Goal: Task Accomplishment & Management: Manage account settings

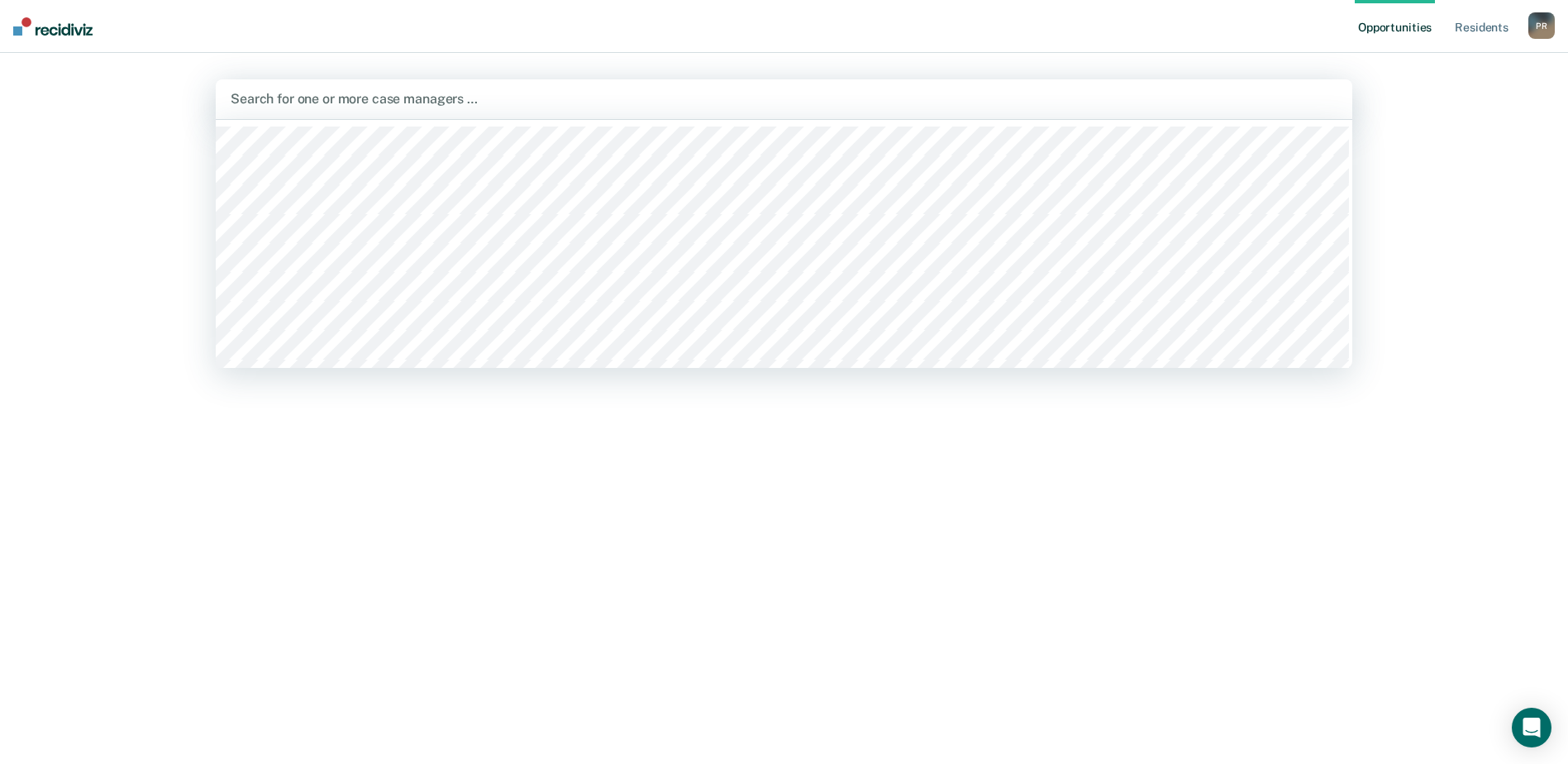
click at [378, 102] on div at bounding box center [783, 98] width 1106 height 19
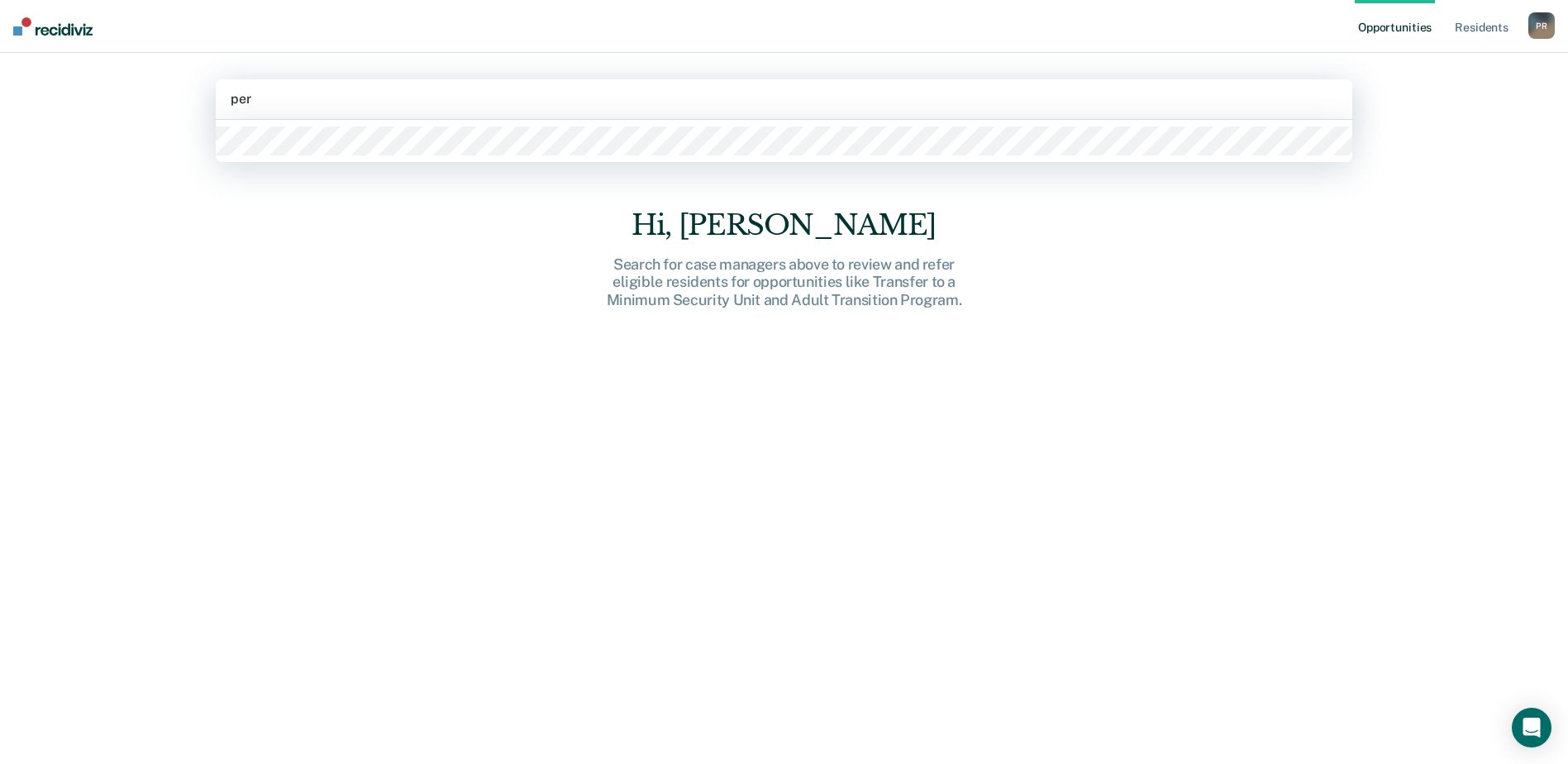
type input "pere"
click at [328, 157] on div at bounding box center [783, 141] width 1136 height 42
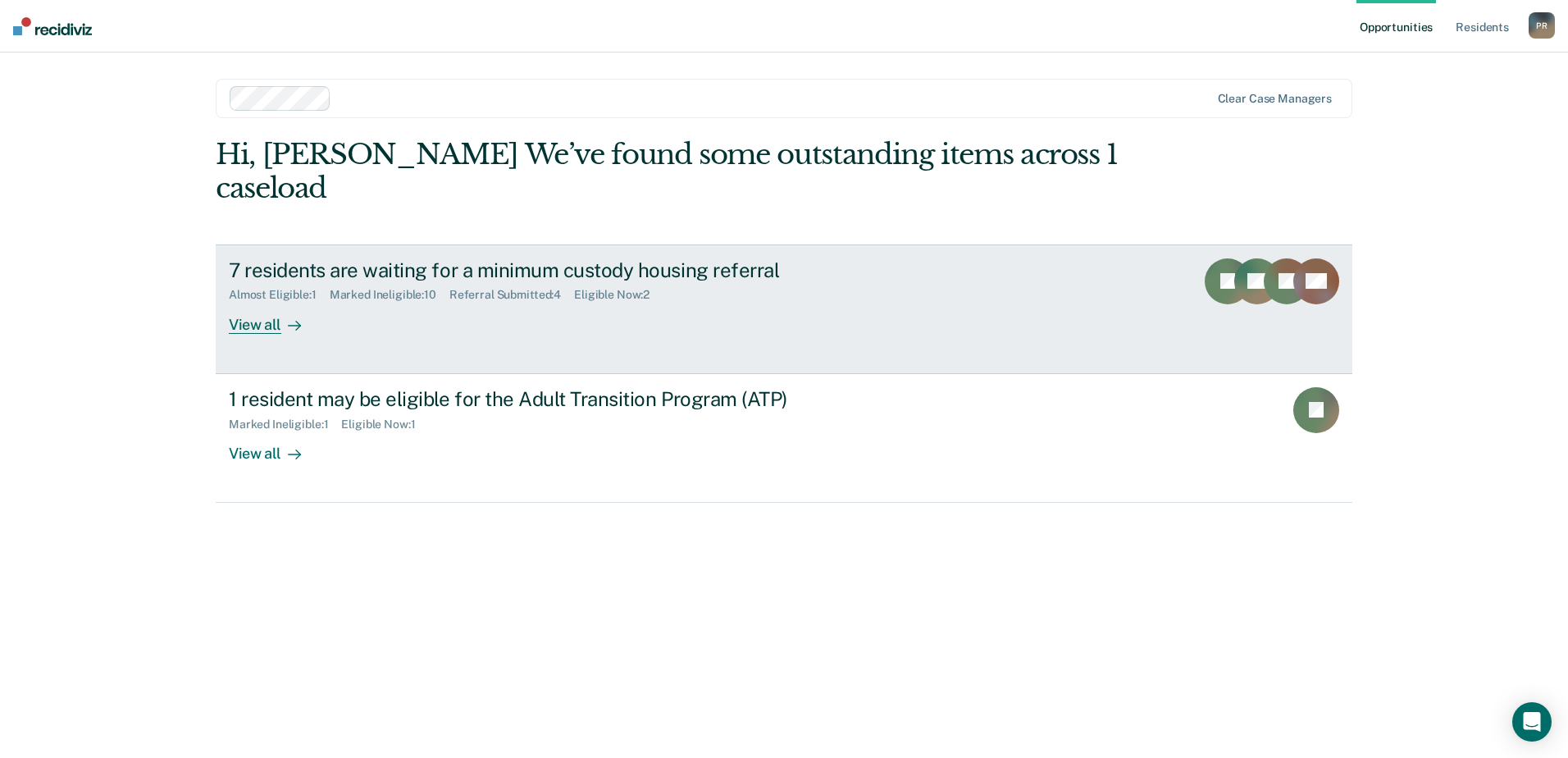
click at [293, 319] on icon at bounding box center [294, 325] width 13 height 13
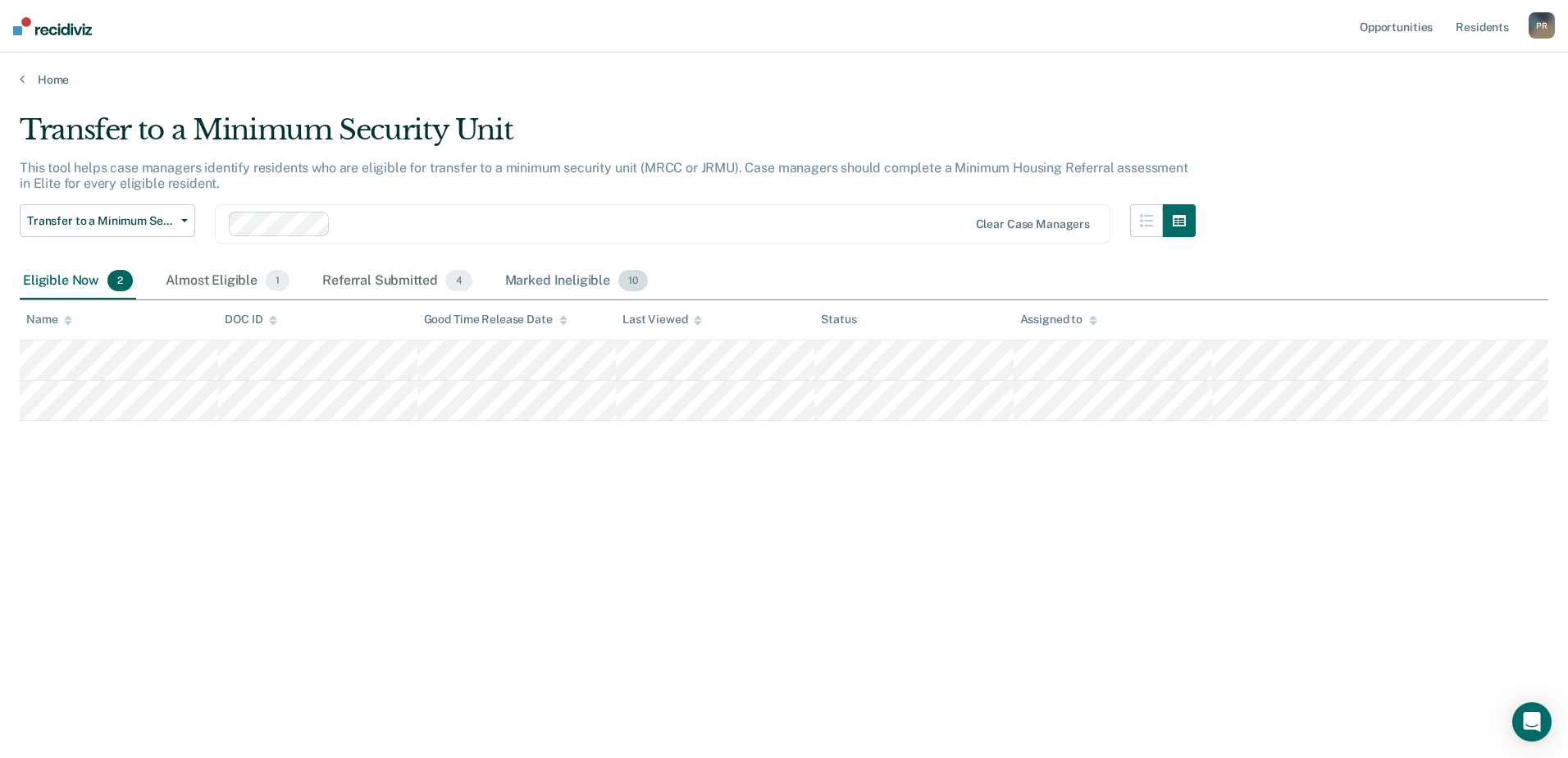
click at [526, 273] on div "Marked Ineligible 10" at bounding box center [576, 281] width 149 height 36
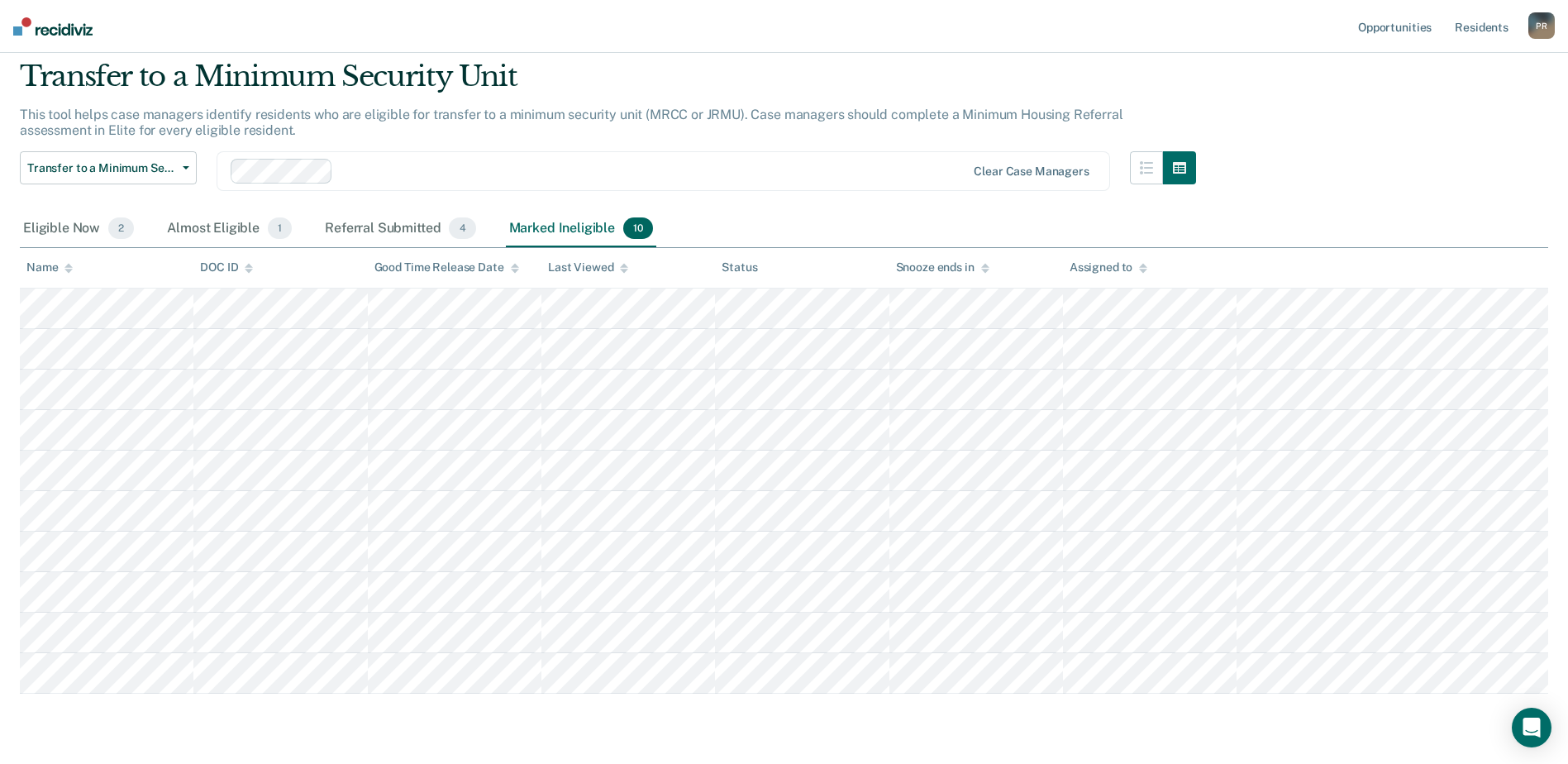
scroll to position [83, 0]
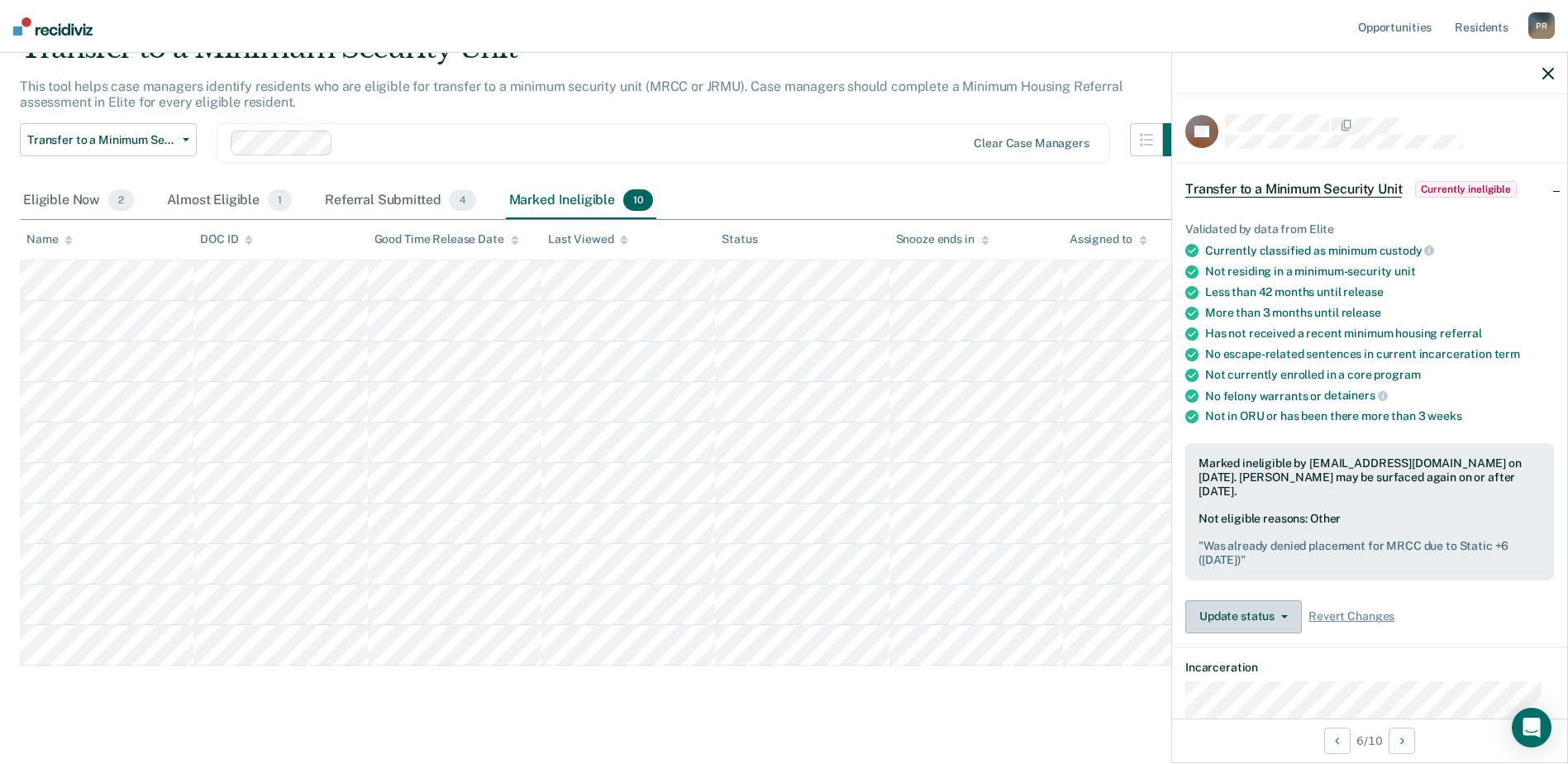
click at [1288, 613] on button "Update status" at bounding box center [1243, 616] width 117 height 33
click at [1278, 682] on button "Update Ineligibility" at bounding box center [1274, 683] width 179 height 27
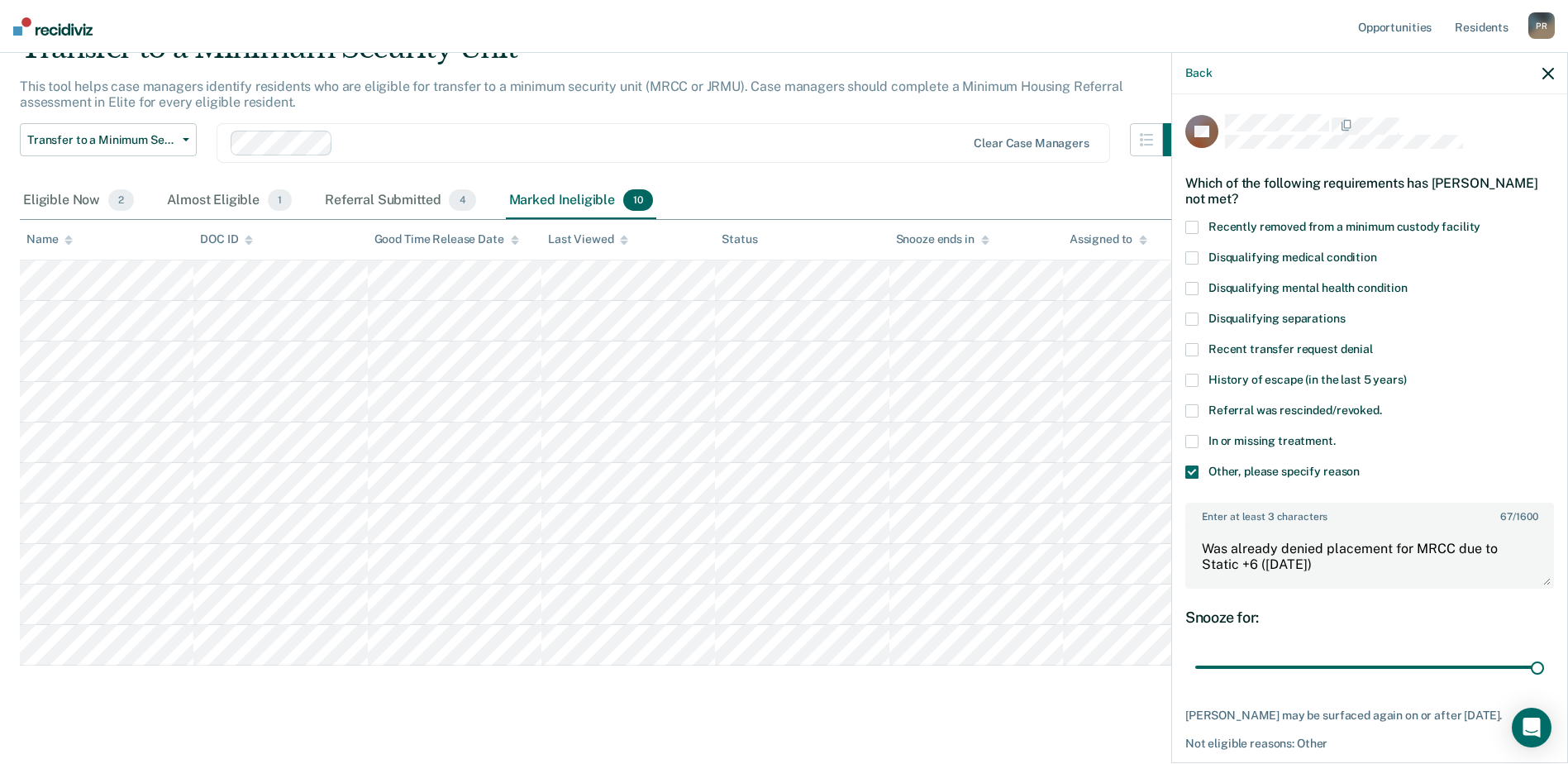
click at [1187, 348] on span at bounding box center [1192, 349] width 13 height 13
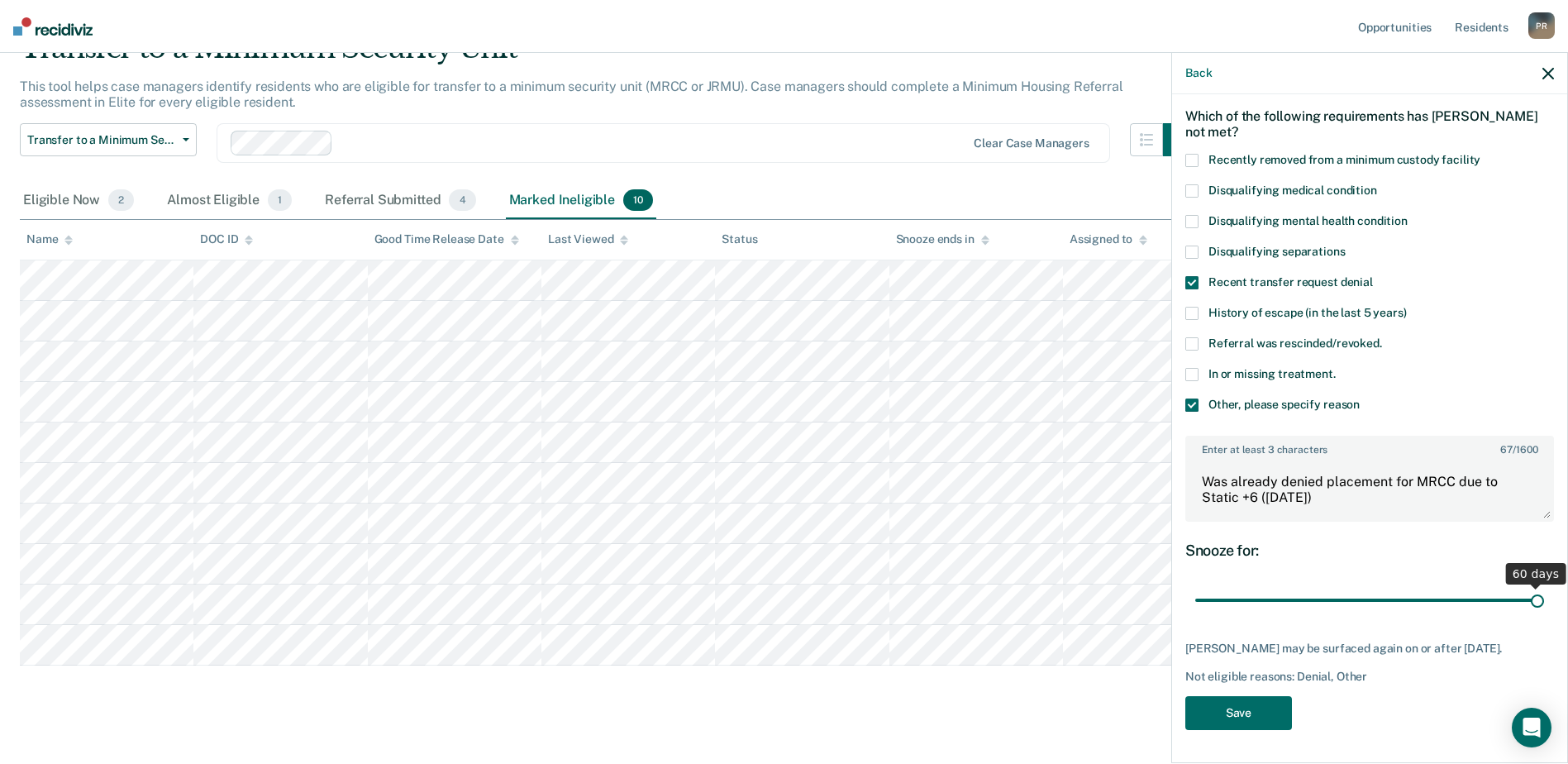
scroll to position [79, 0]
click at [1222, 709] on button "Save" at bounding box center [1239, 713] width 107 height 34
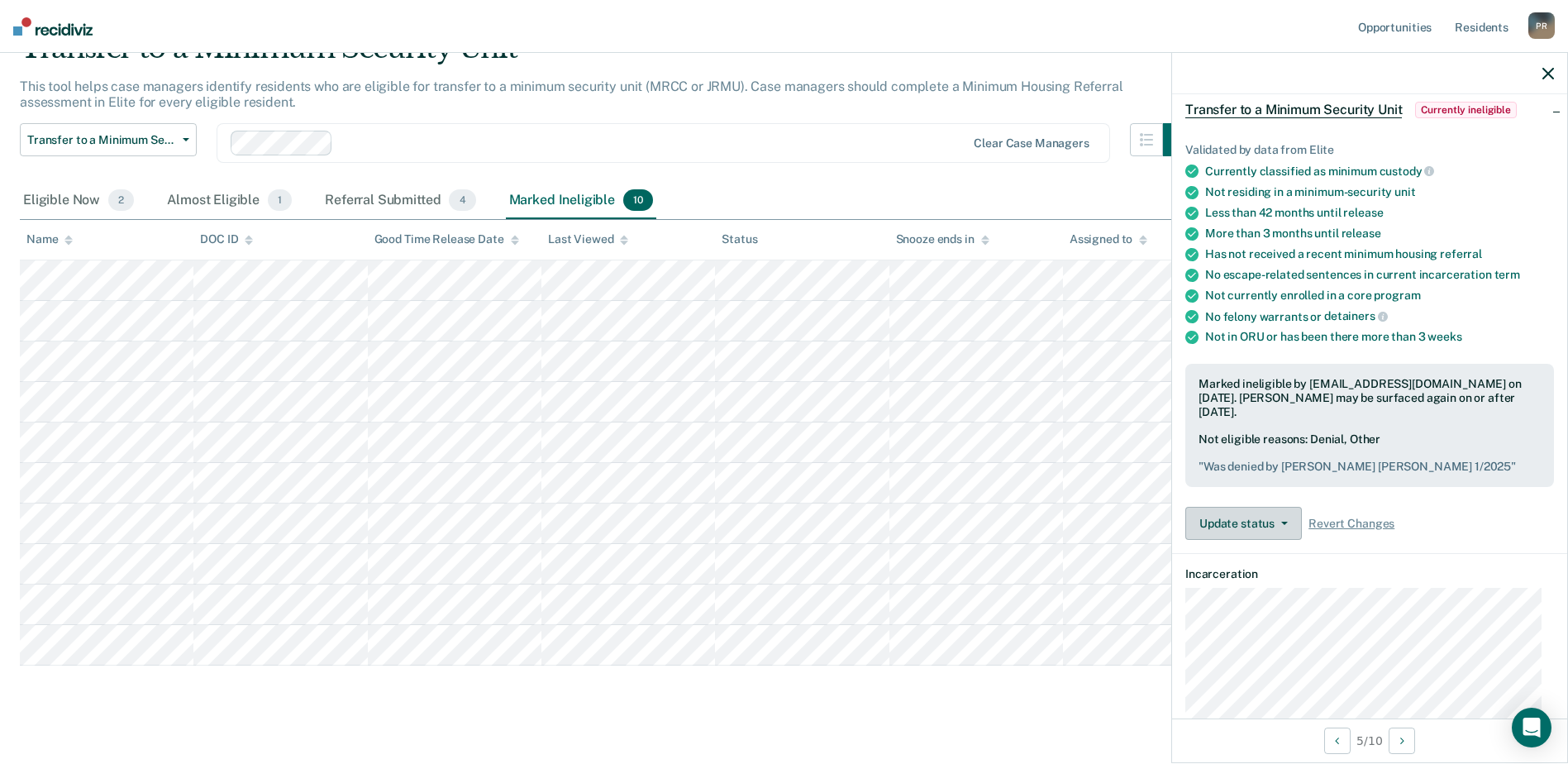
click at [1284, 509] on button "Update status" at bounding box center [1243, 523] width 117 height 33
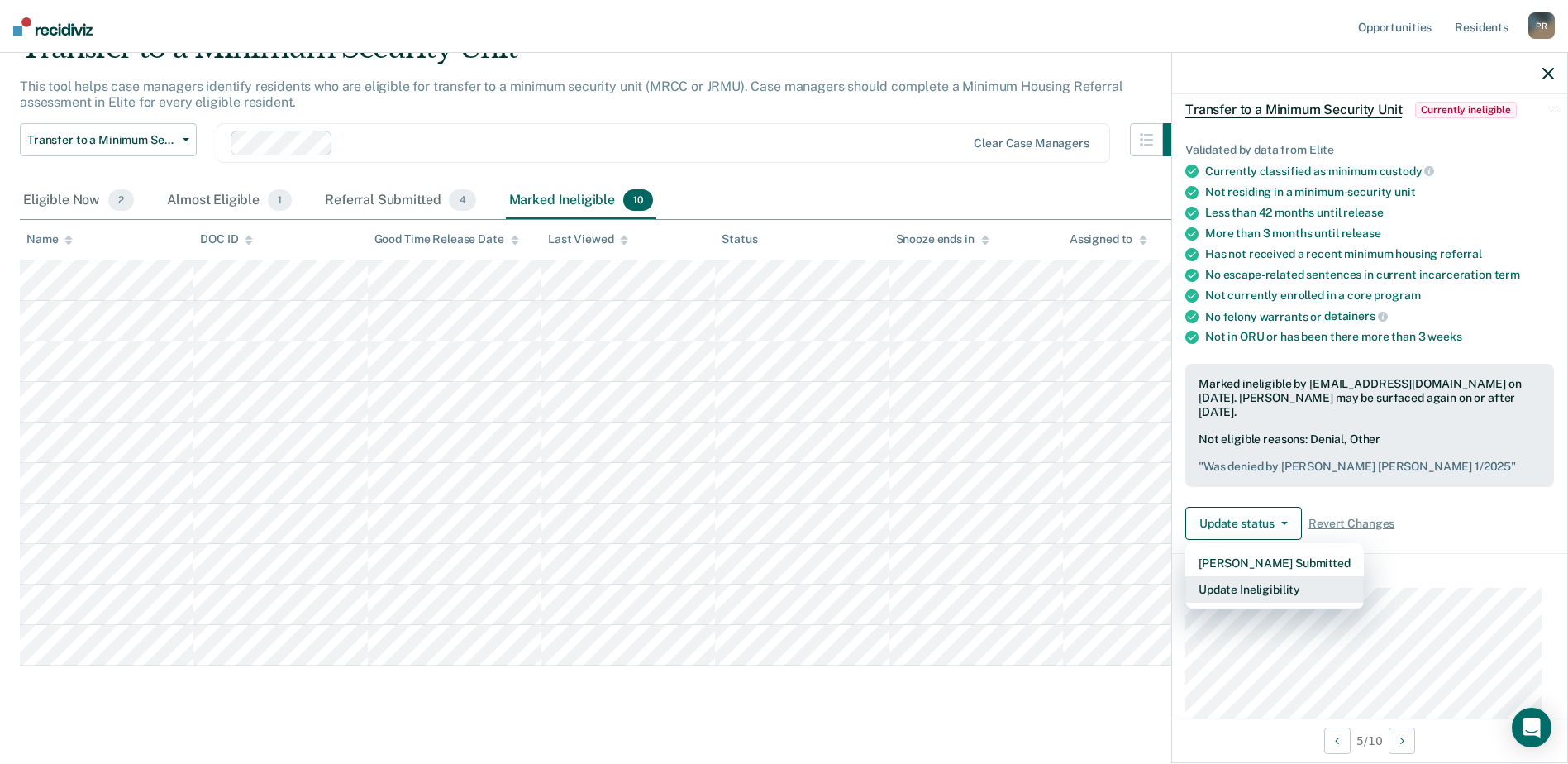
click at [1256, 576] on button "Update Ineligibility" at bounding box center [1274, 589] width 179 height 27
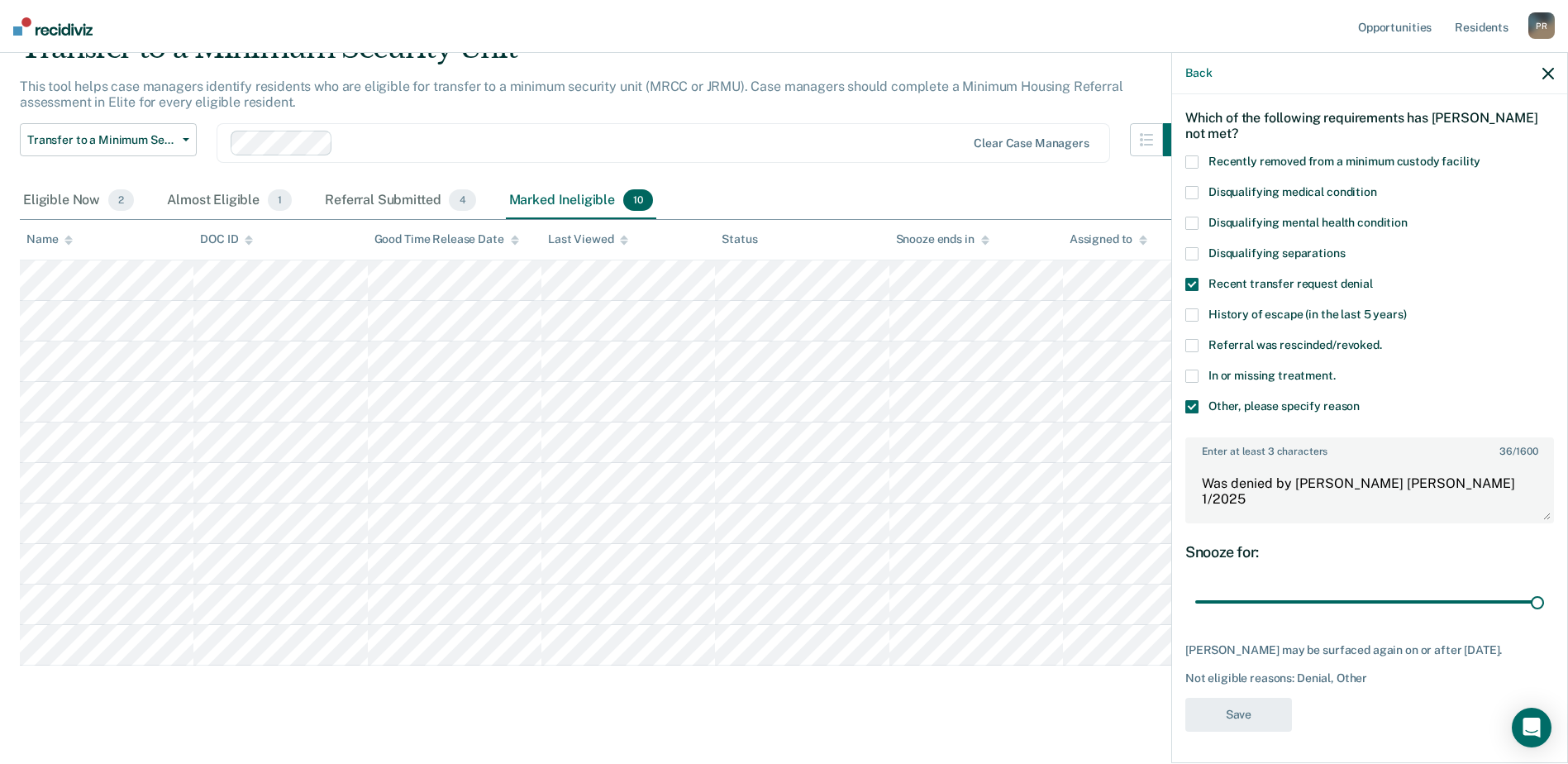
click at [1192, 402] on span at bounding box center [1192, 406] width 13 height 13
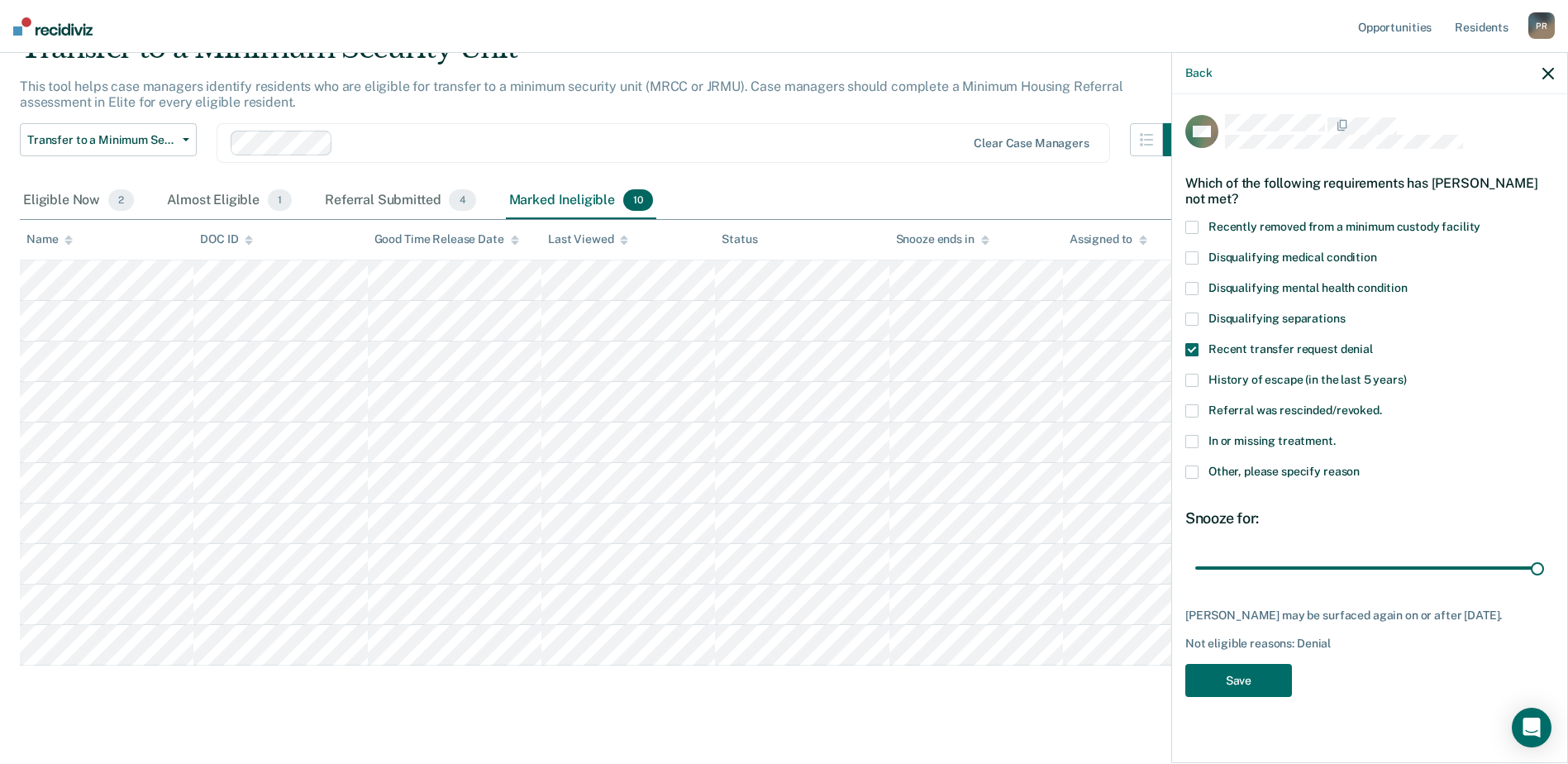
scroll to position [0, 0]
click at [1192, 466] on span at bounding box center [1192, 472] width 13 height 13
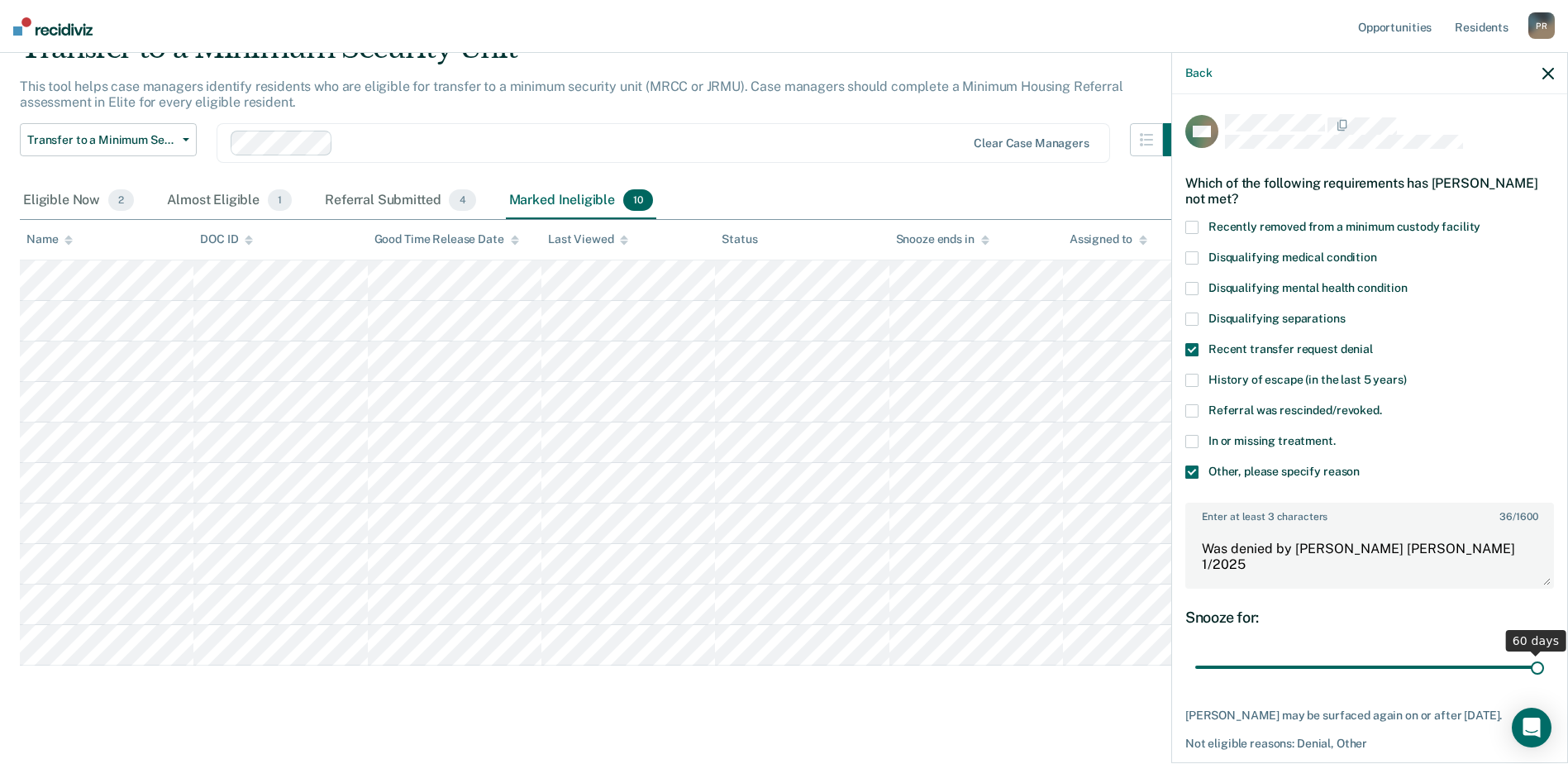
scroll to position [65, 0]
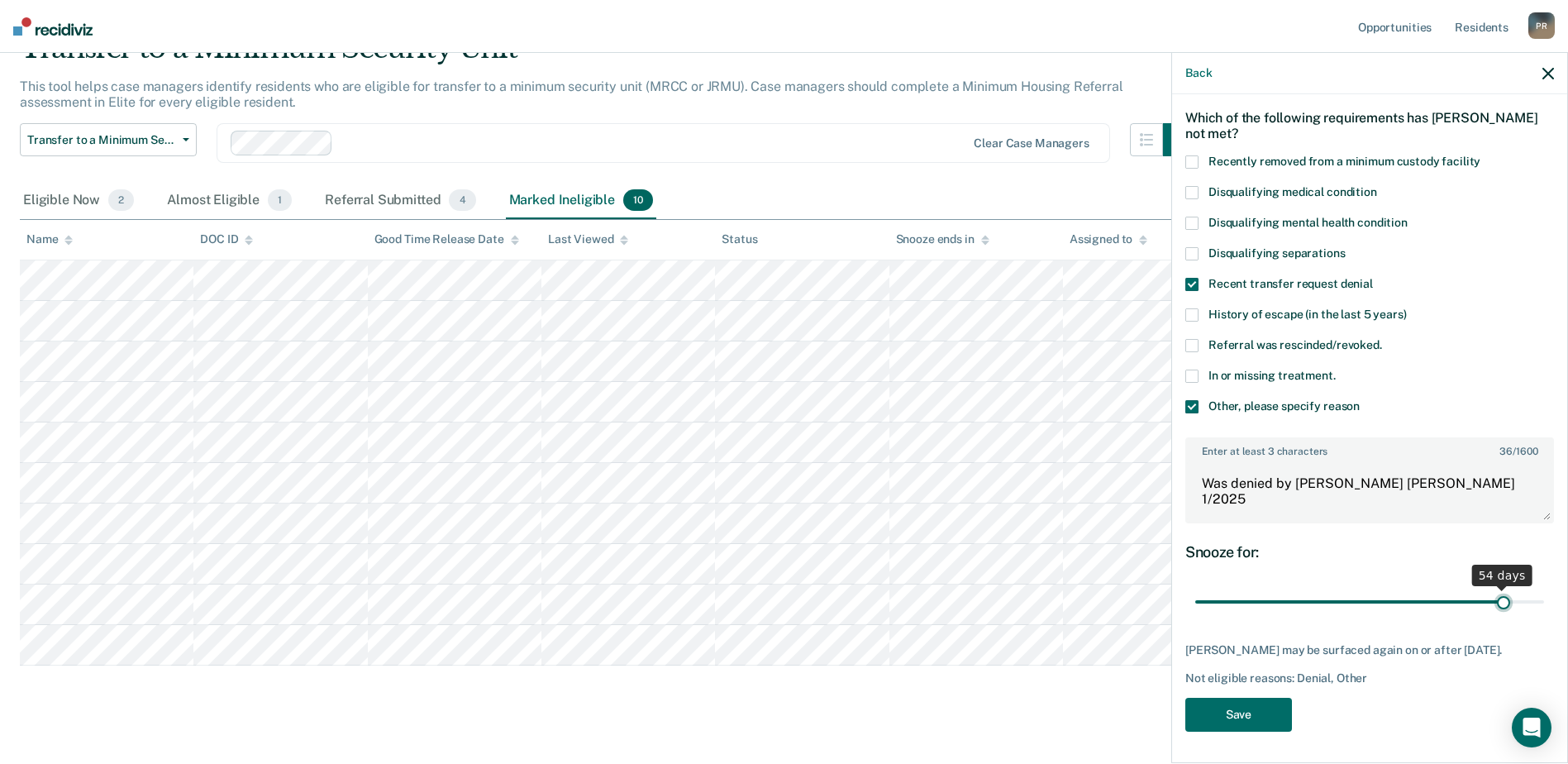
drag, startPoint x: 1522, startPoint y: 595, endPoint x: 1494, endPoint y: 597, distance: 28.1
click at [1494, 597] on input "range" at bounding box center [1370, 602] width 349 height 29
drag, startPoint x: 1496, startPoint y: 600, endPoint x: 1556, endPoint y: 597, distance: 60.1
type input "60"
click at [1544, 597] on input "range" at bounding box center [1370, 602] width 349 height 29
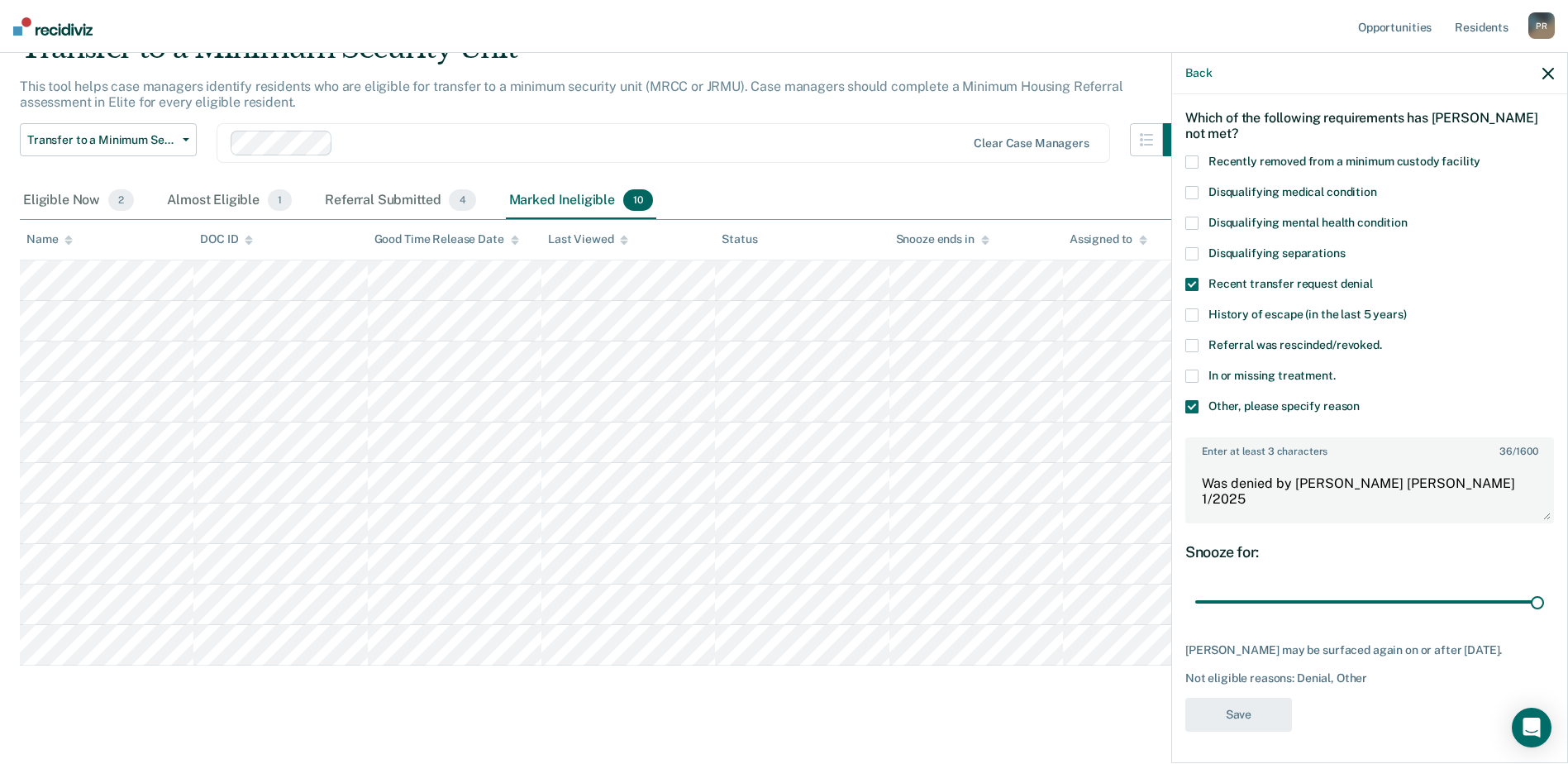
click at [1193, 407] on span at bounding box center [1192, 406] width 13 height 13
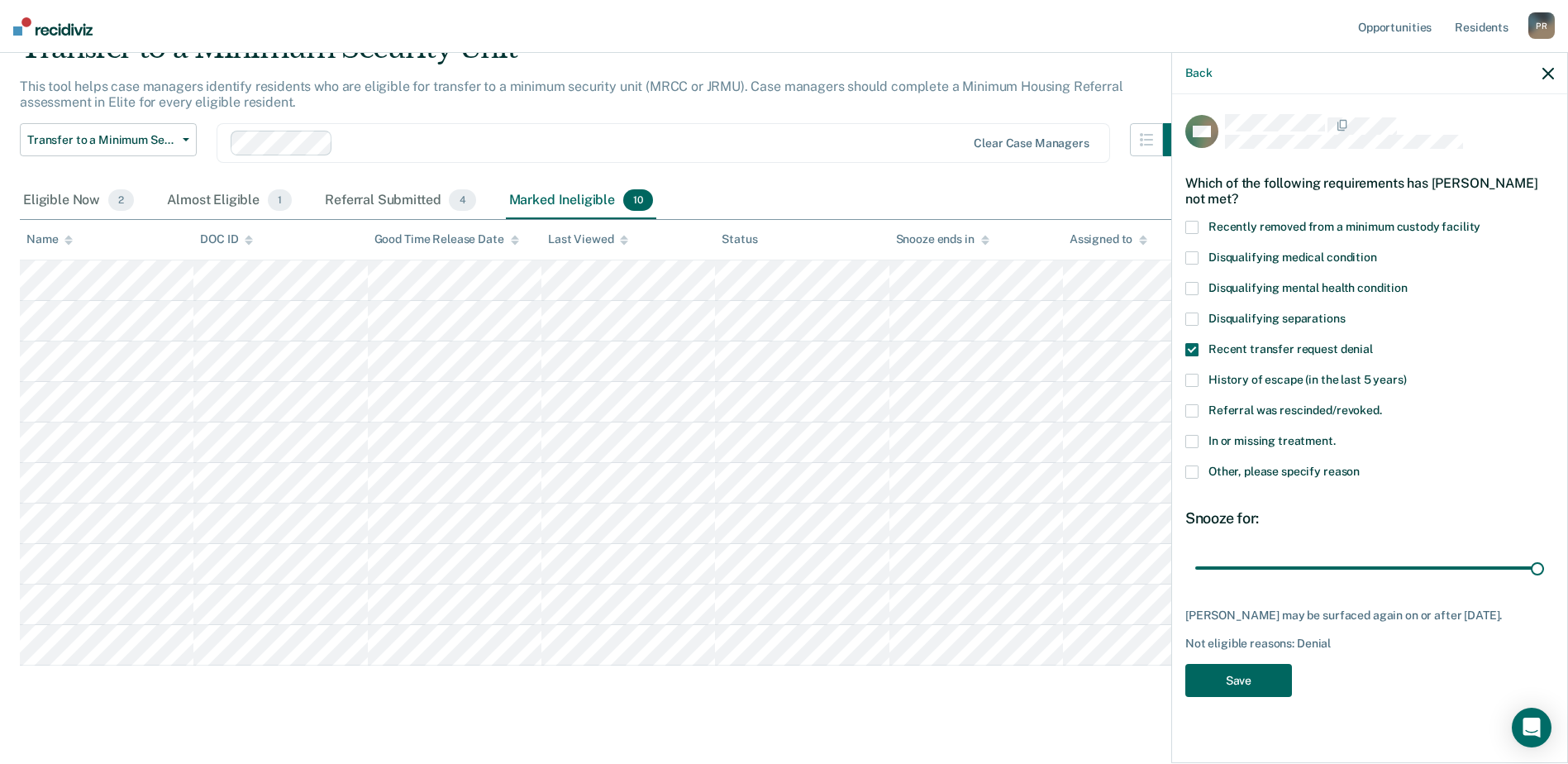
click at [1227, 681] on button "Save" at bounding box center [1239, 681] width 107 height 34
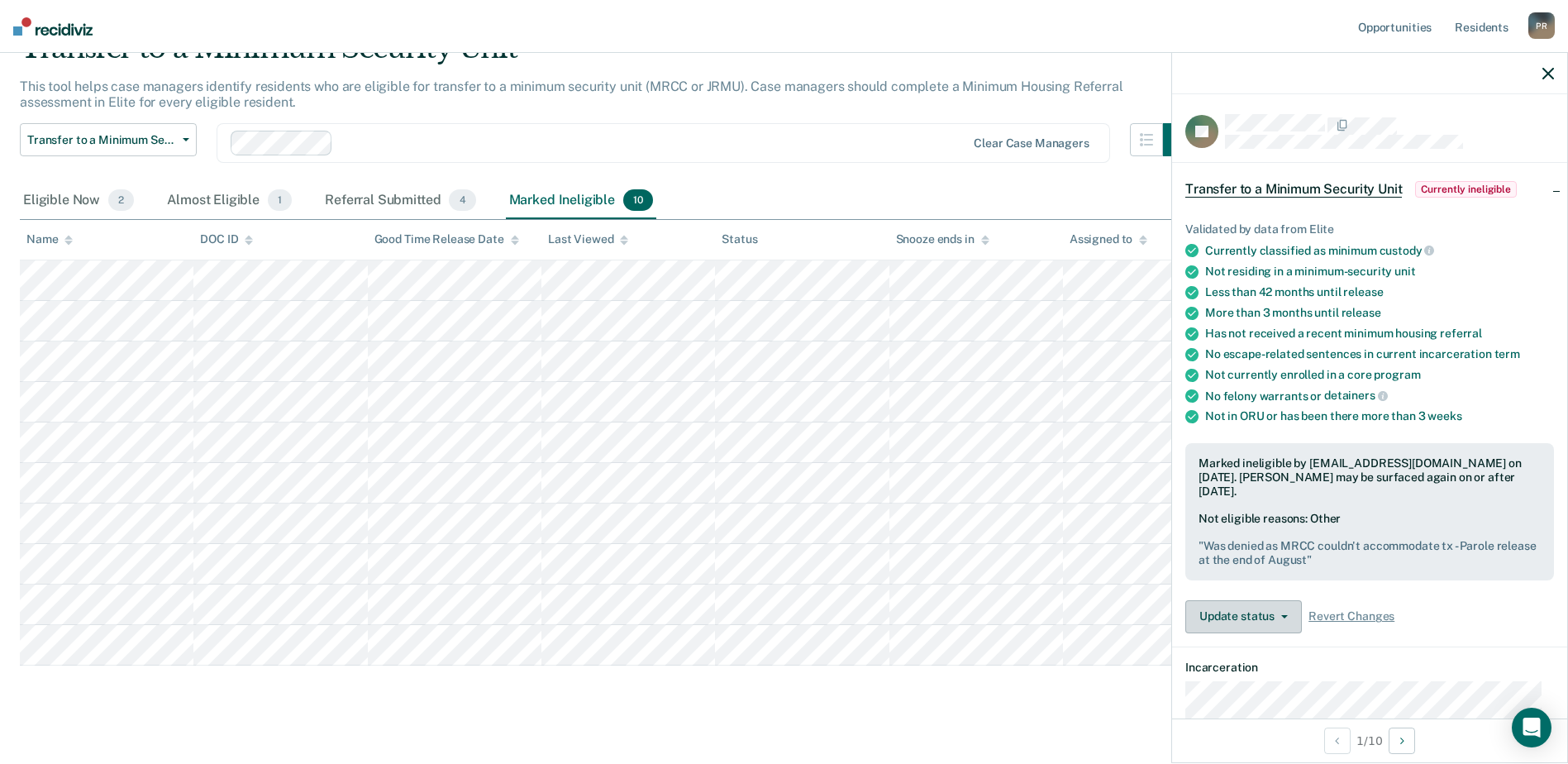
click at [1282, 615] on icon "button" at bounding box center [1283, 617] width 6 height 4
click at [1271, 678] on button "Update Ineligibility" at bounding box center [1274, 683] width 179 height 27
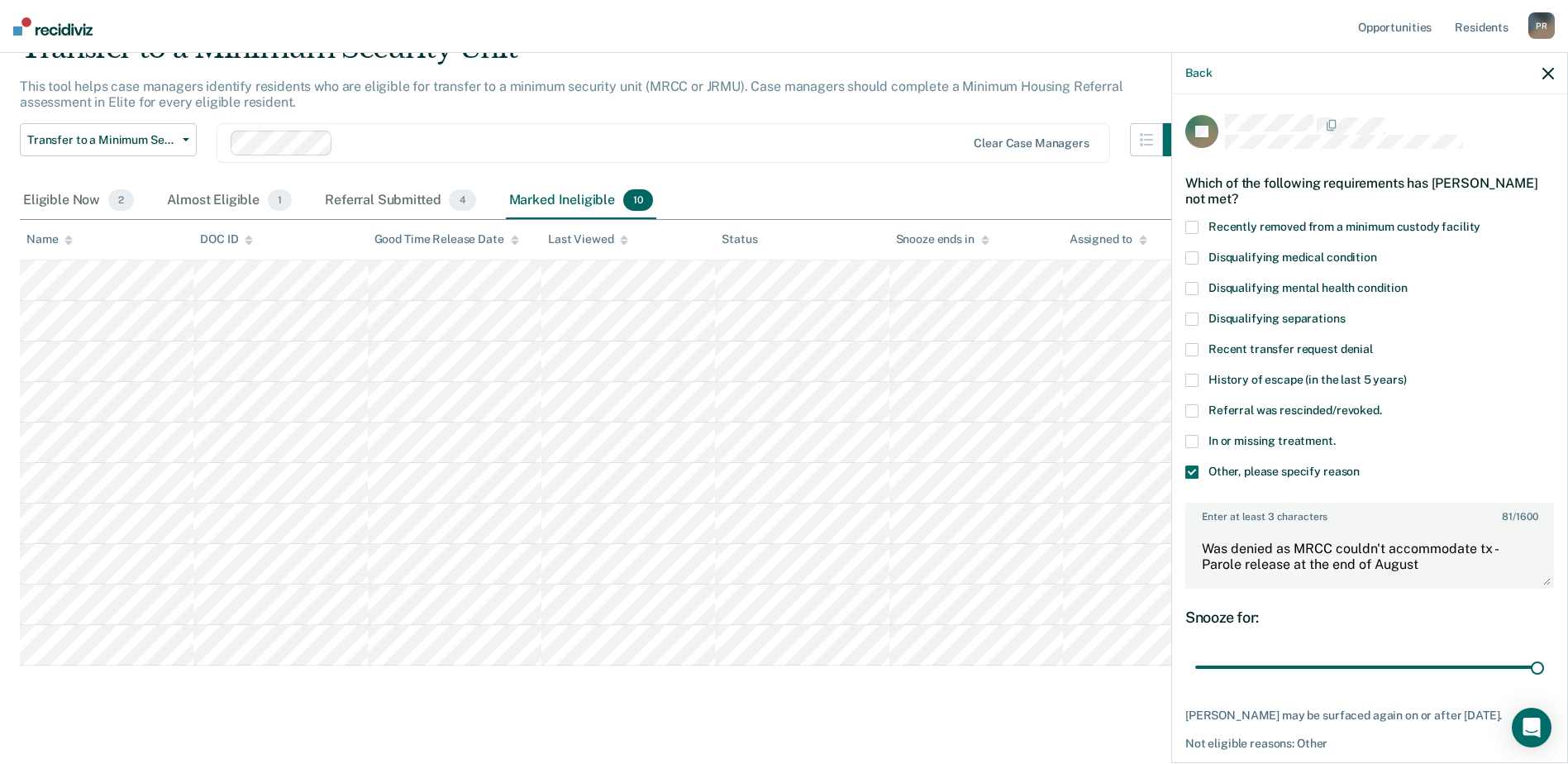
click at [1192, 348] on span at bounding box center [1192, 349] width 13 height 13
click at [1192, 471] on span at bounding box center [1192, 472] width 13 height 13
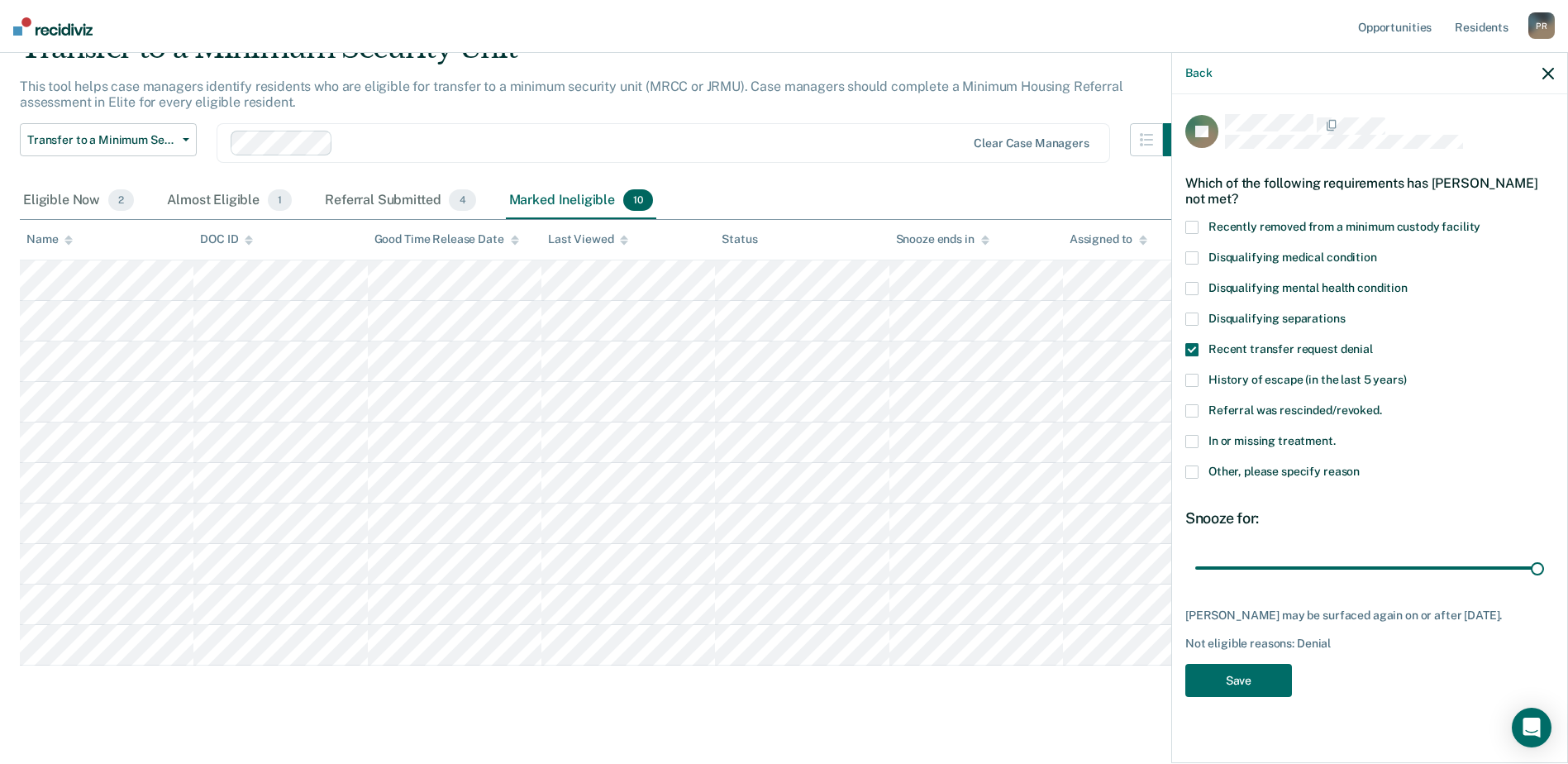
click at [1195, 472] on span at bounding box center [1192, 472] width 13 height 13
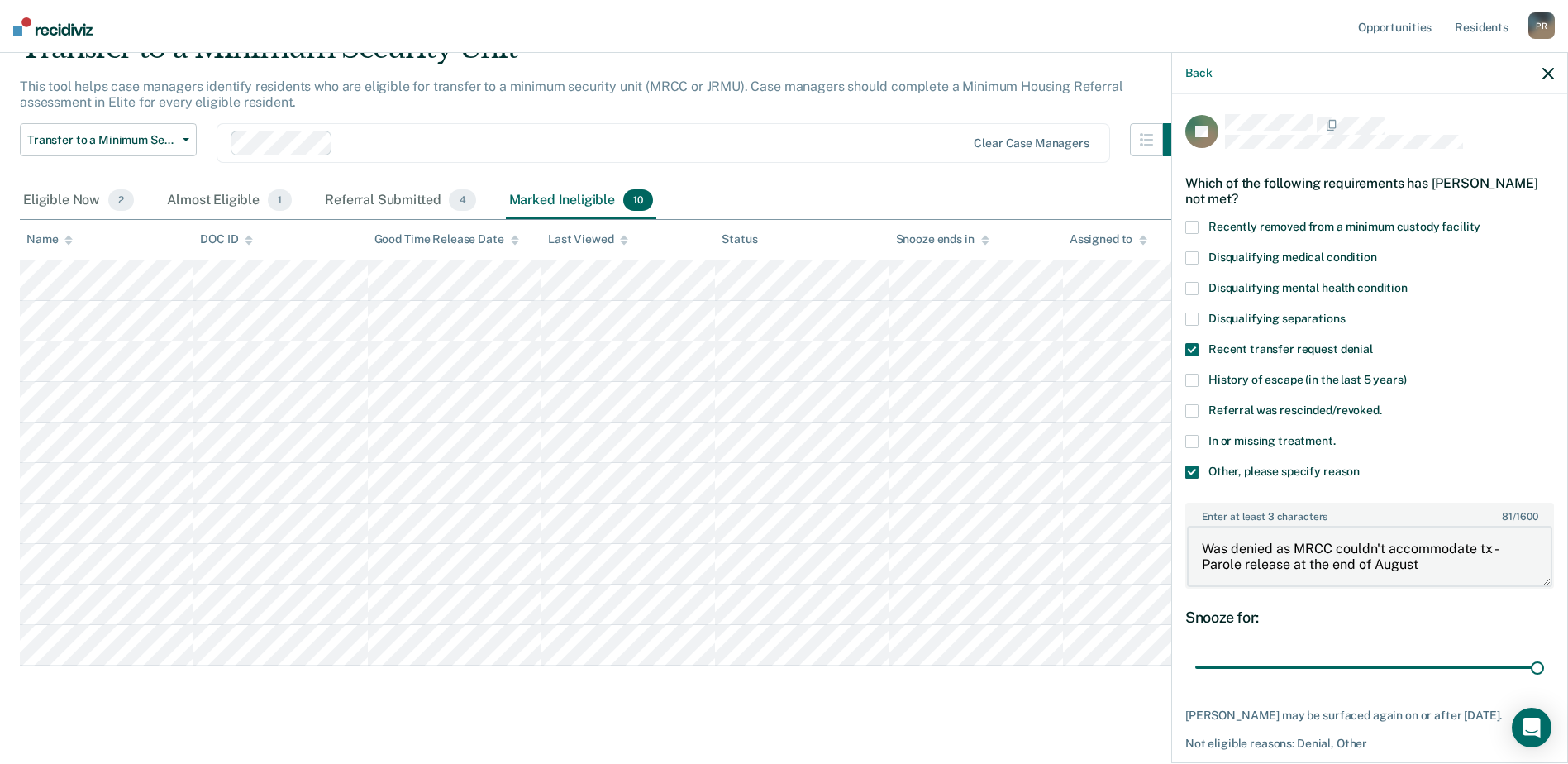
drag, startPoint x: 1435, startPoint y: 564, endPoint x: 1293, endPoint y: 559, distance: 142.1
click at [1293, 559] on textarea "Was denied as MRCC couldn't accommodate tx - Parole release at the end of August" at bounding box center [1369, 557] width 365 height 61
type textarea "Was denied as MRCC couldn't accommodate tx - Parole release 8/28"
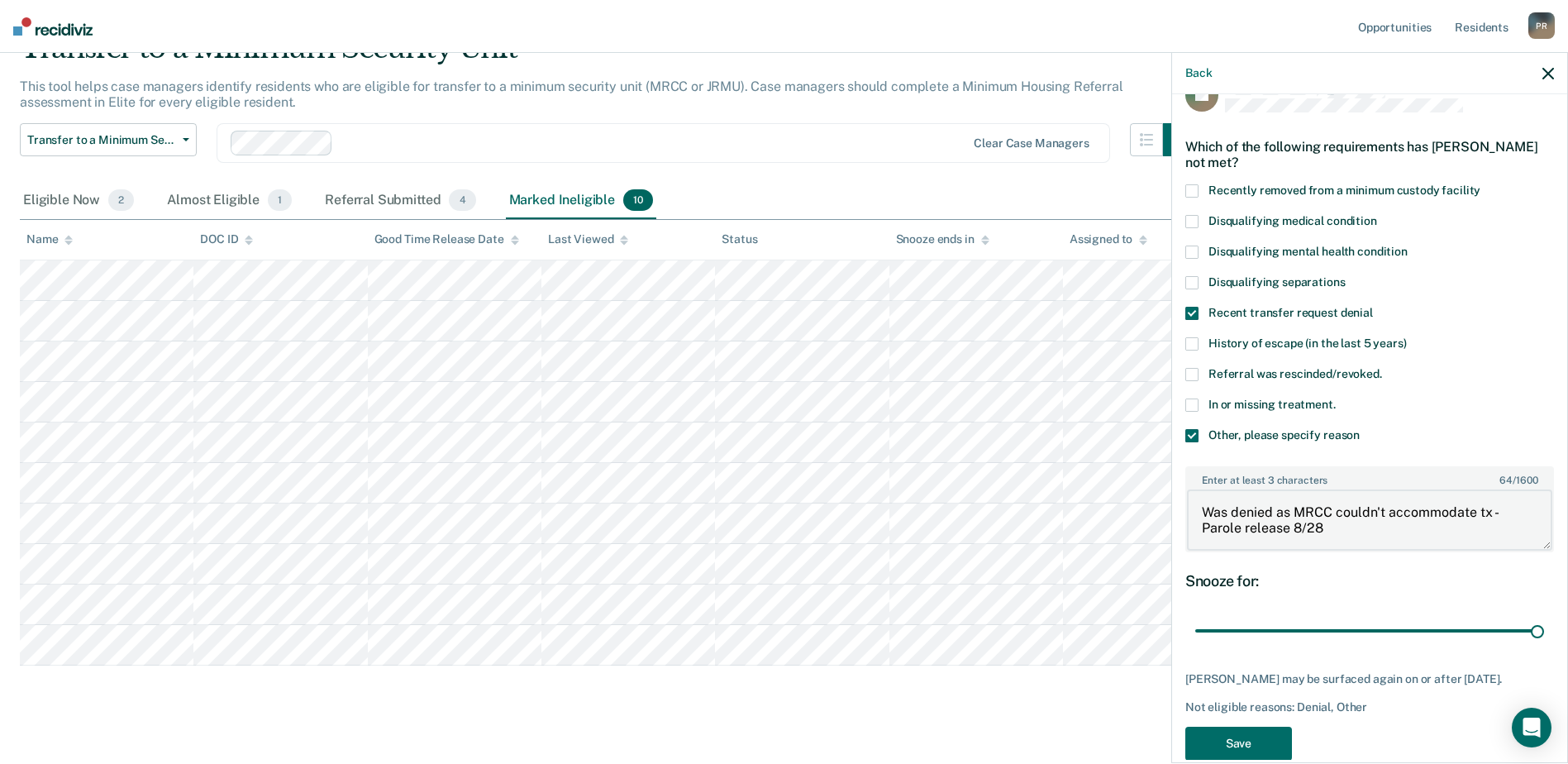
scroll to position [65, 0]
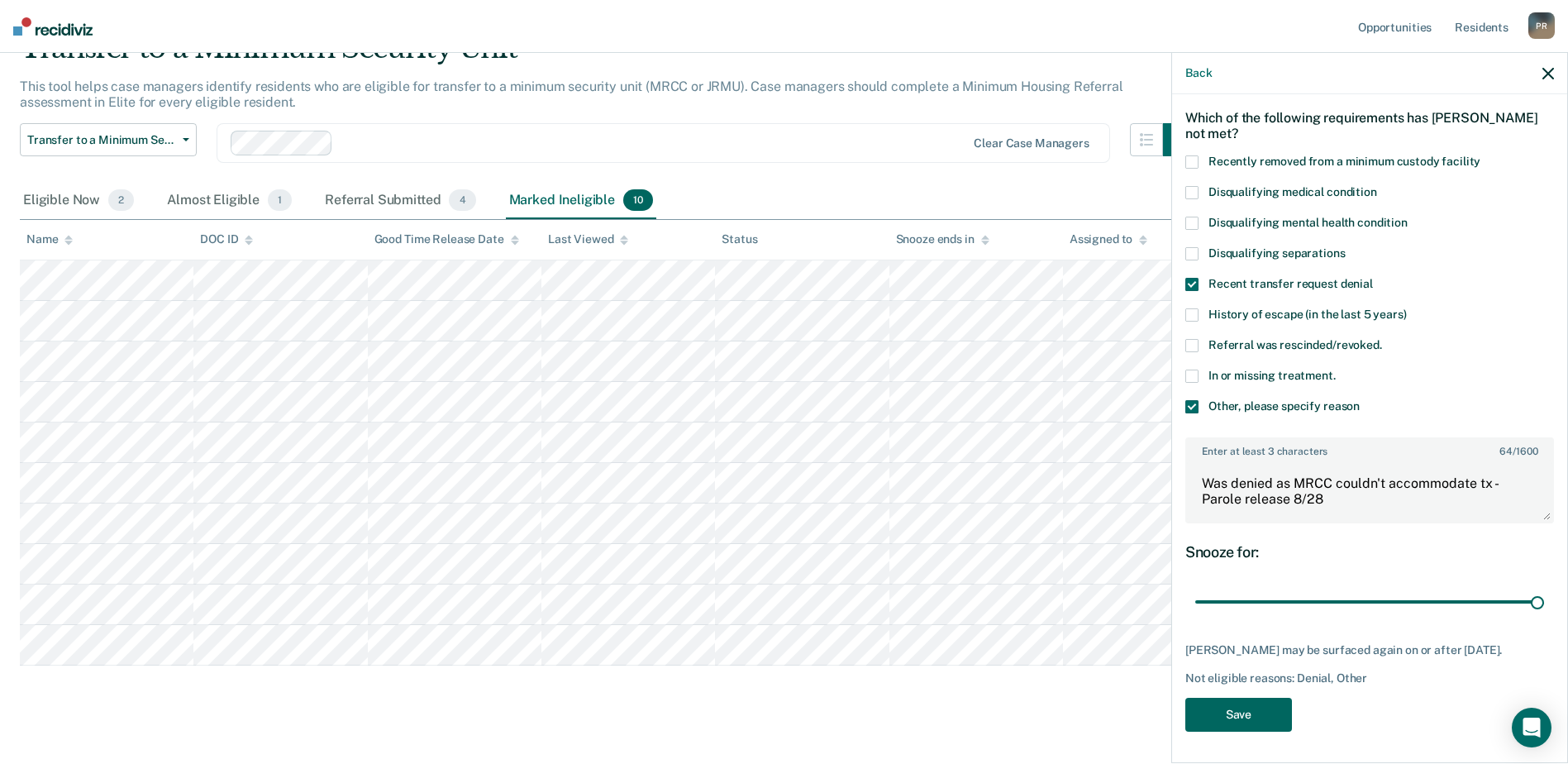
click at [1225, 713] on button "Save" at bounding box center [1239, 715] width 107 height 34
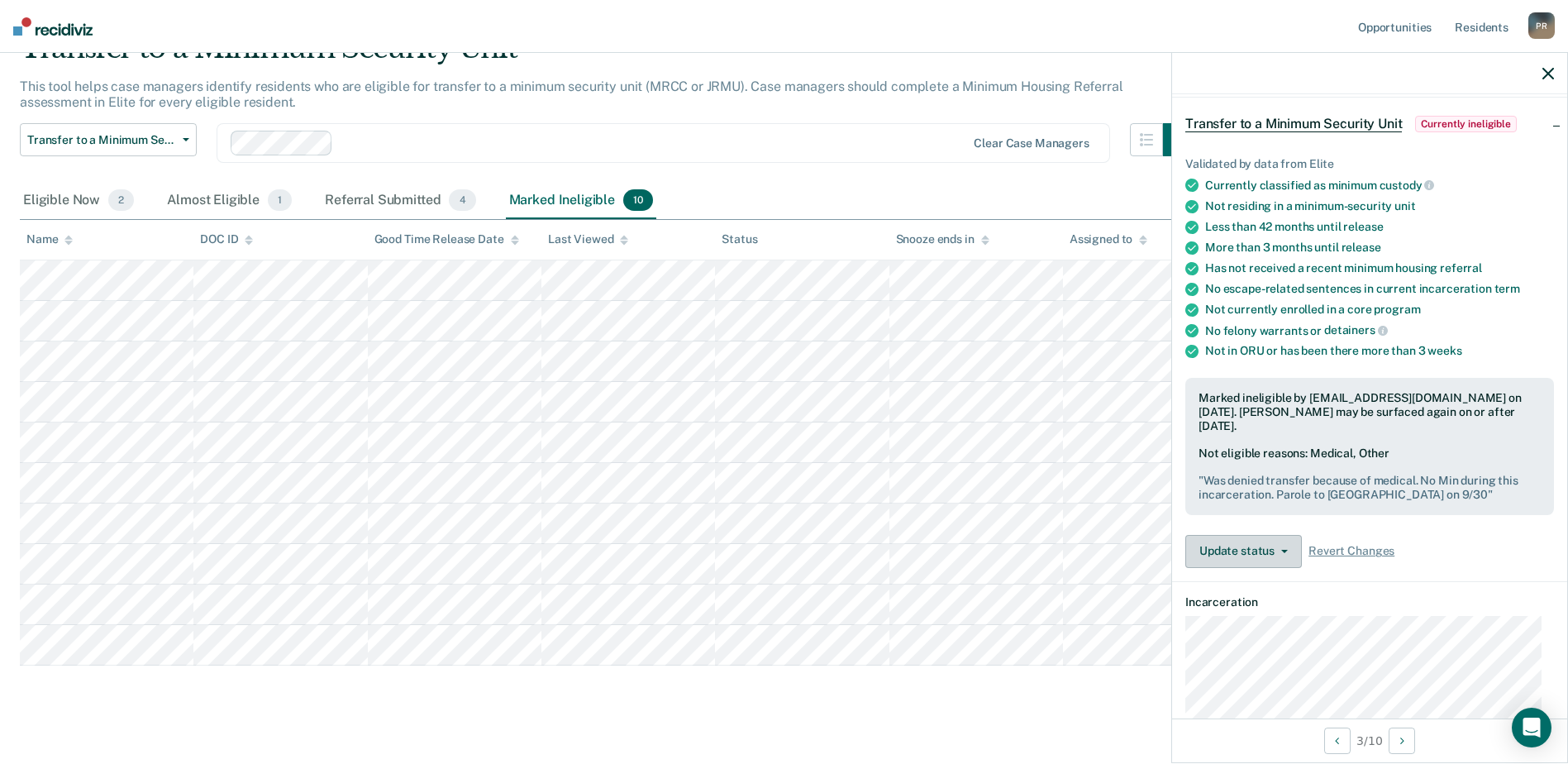
click at [1288, 535] on button "Update status" at bounding box center [1243, 551] width 117 height 33
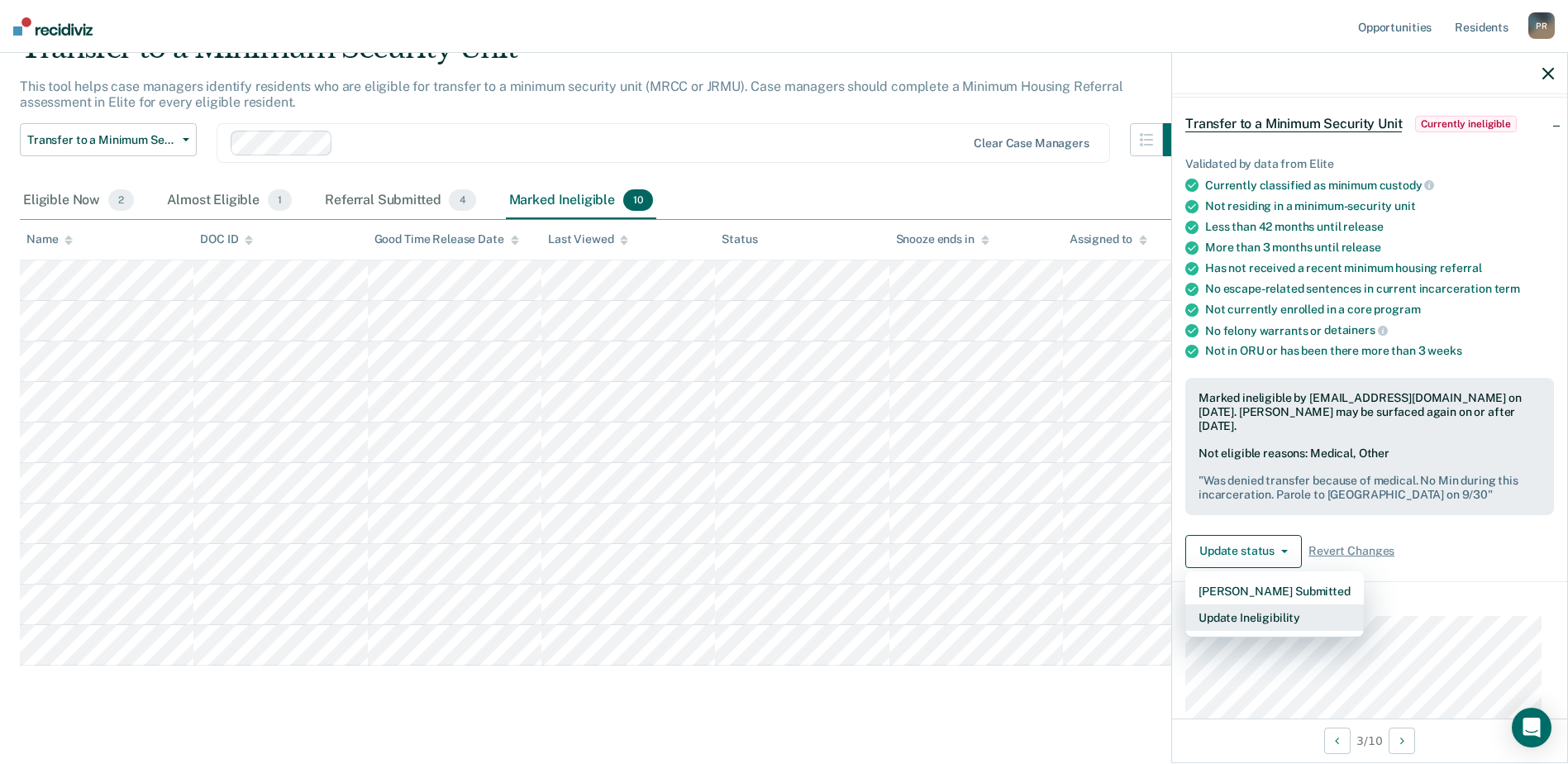
click at [1264, 605] on button "Update Ineligibility" at bounding box center [1274, 618] width 179 height 27
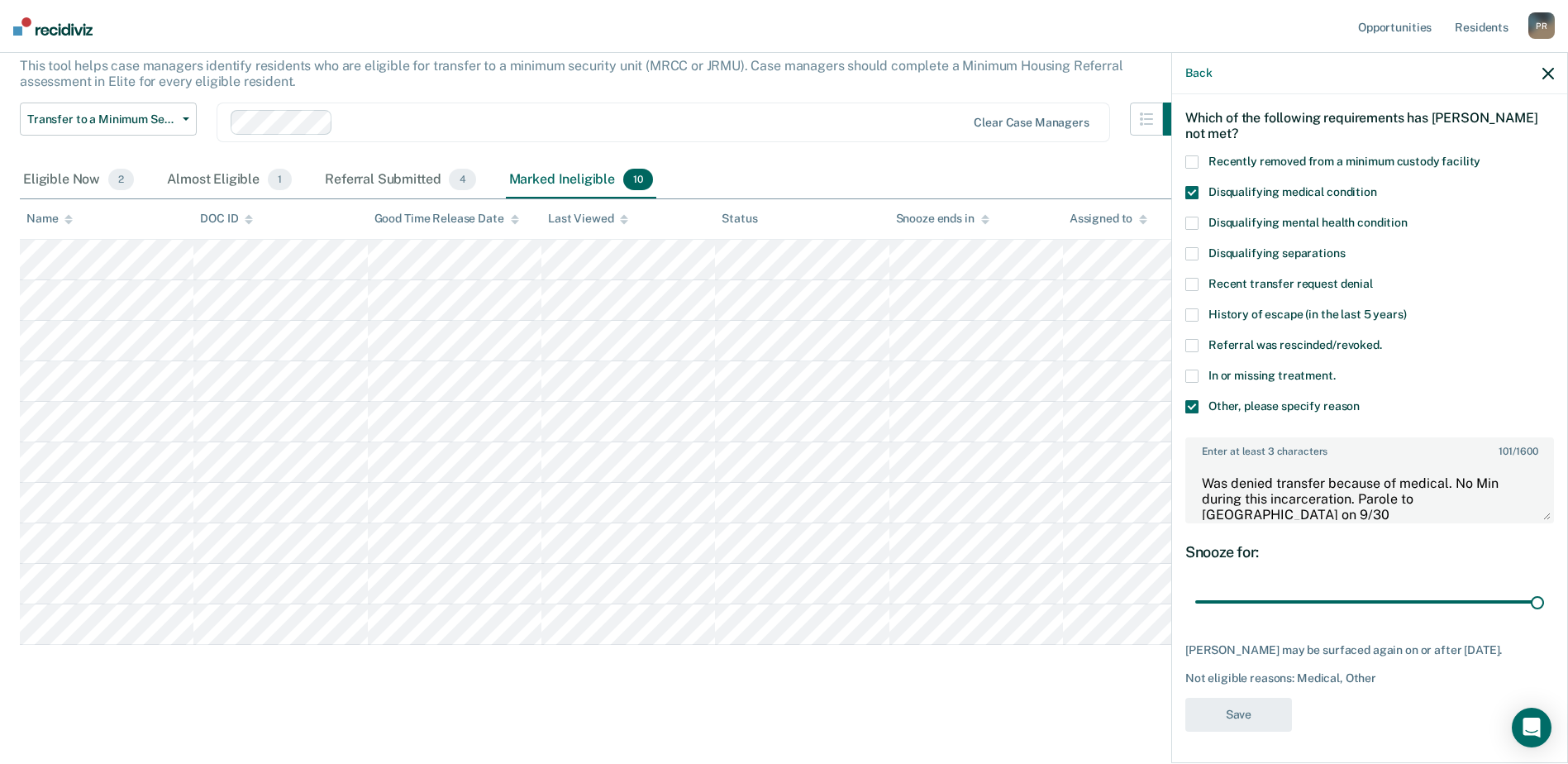
click at [1195, 407] on span at bounding box center [1192, 406] width 13 height 13
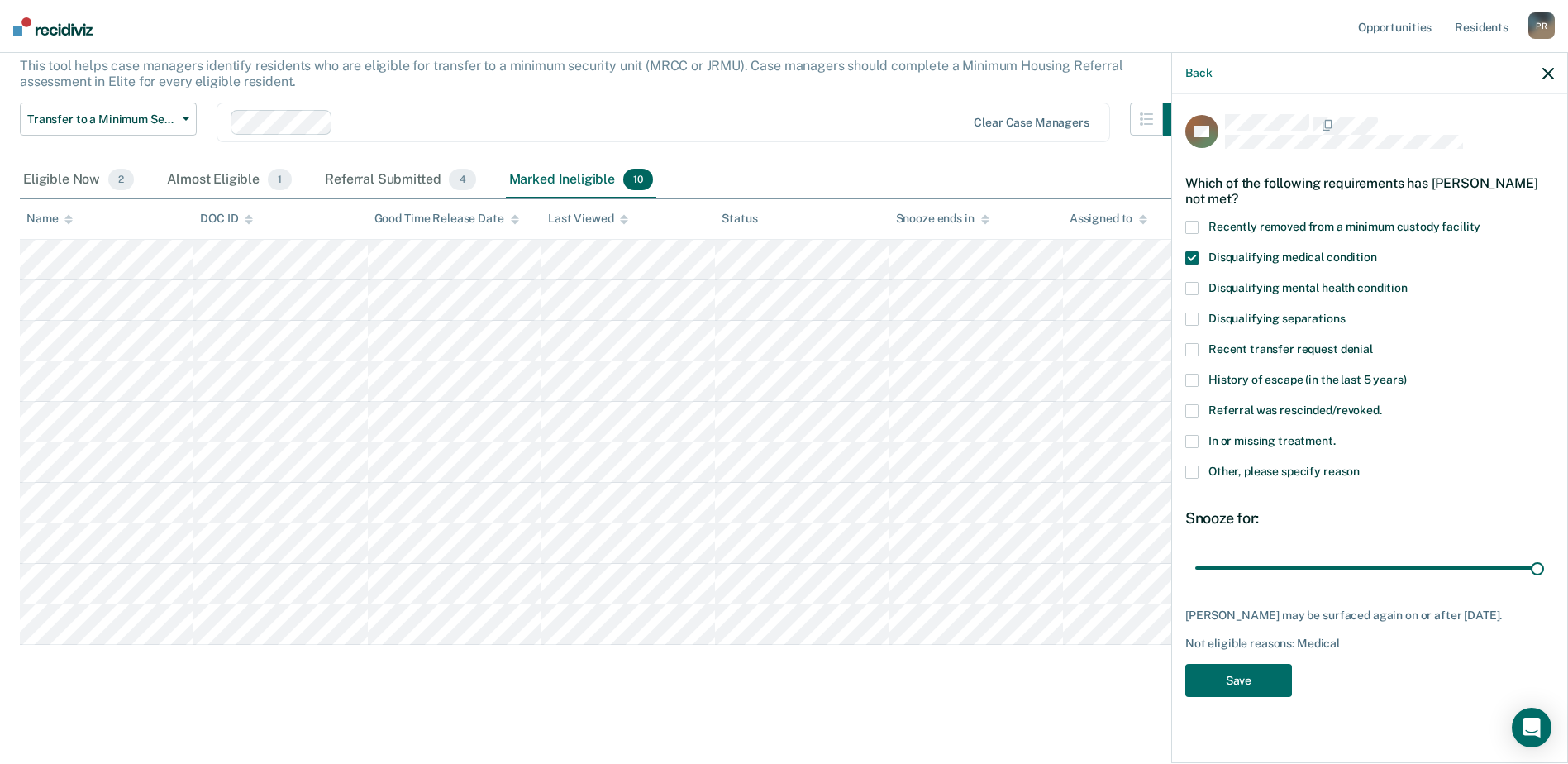
click at [1196, 462] on div "In or missing treatment." at bounding box center [1370, 450] width 368 height 30
click at [1190, 441] on span at bounding box center [1192, 441] width 13 height 13
click at [1191, 471] on span at bounding box center [1192, 472] width 13 height 13
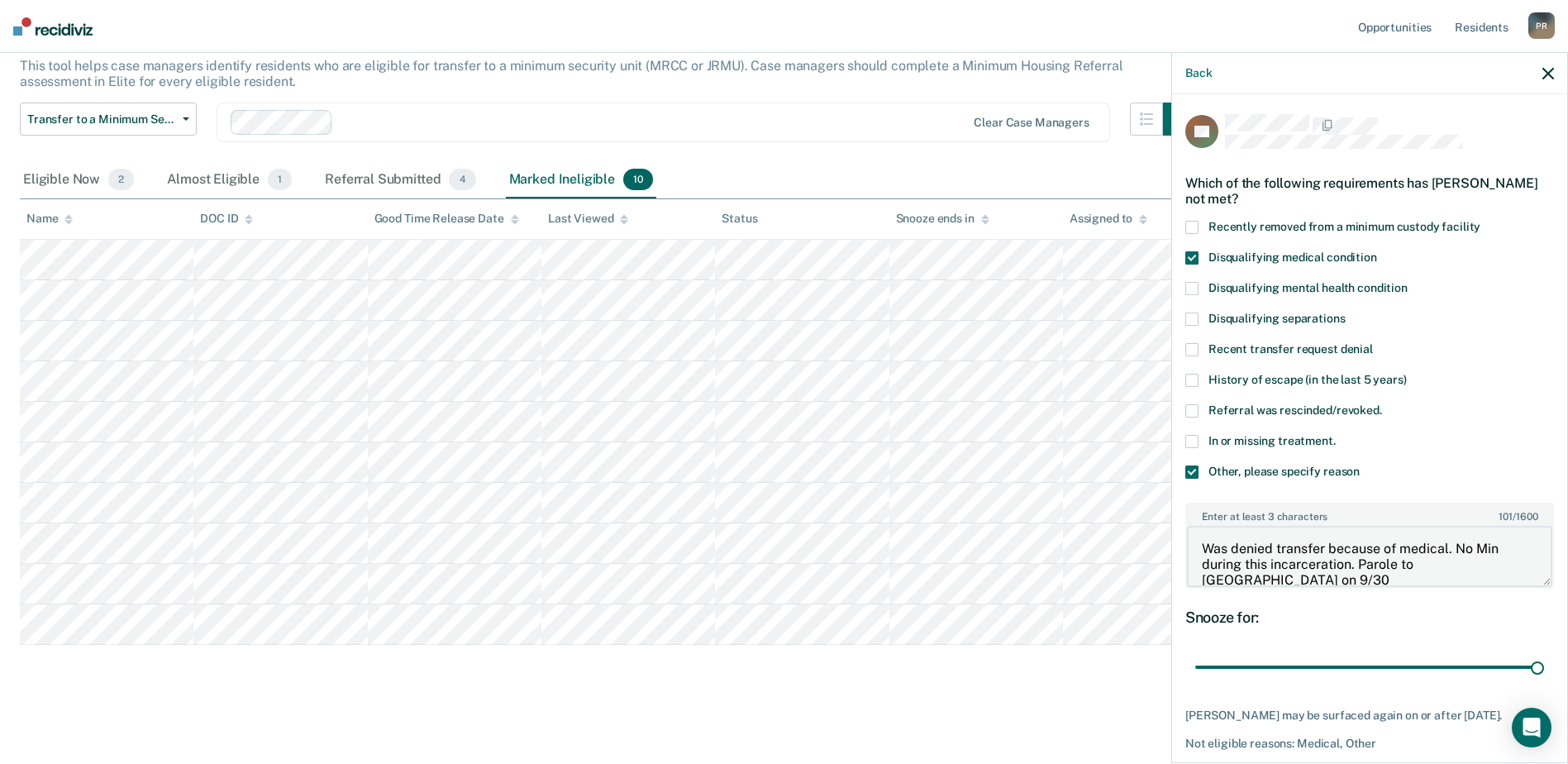
click at [1266, 579] on textarea "Was denied transfer because of medical. No Min during this incarceration. Parol…" at bounding box center [1369, 557] width 365 height 61
type textarea "Was denied transfer because of medical. No Min during this incarceration. Parol…"
click at [1194, 345] on span at bounding box center [1192, 349] width 13 height 13
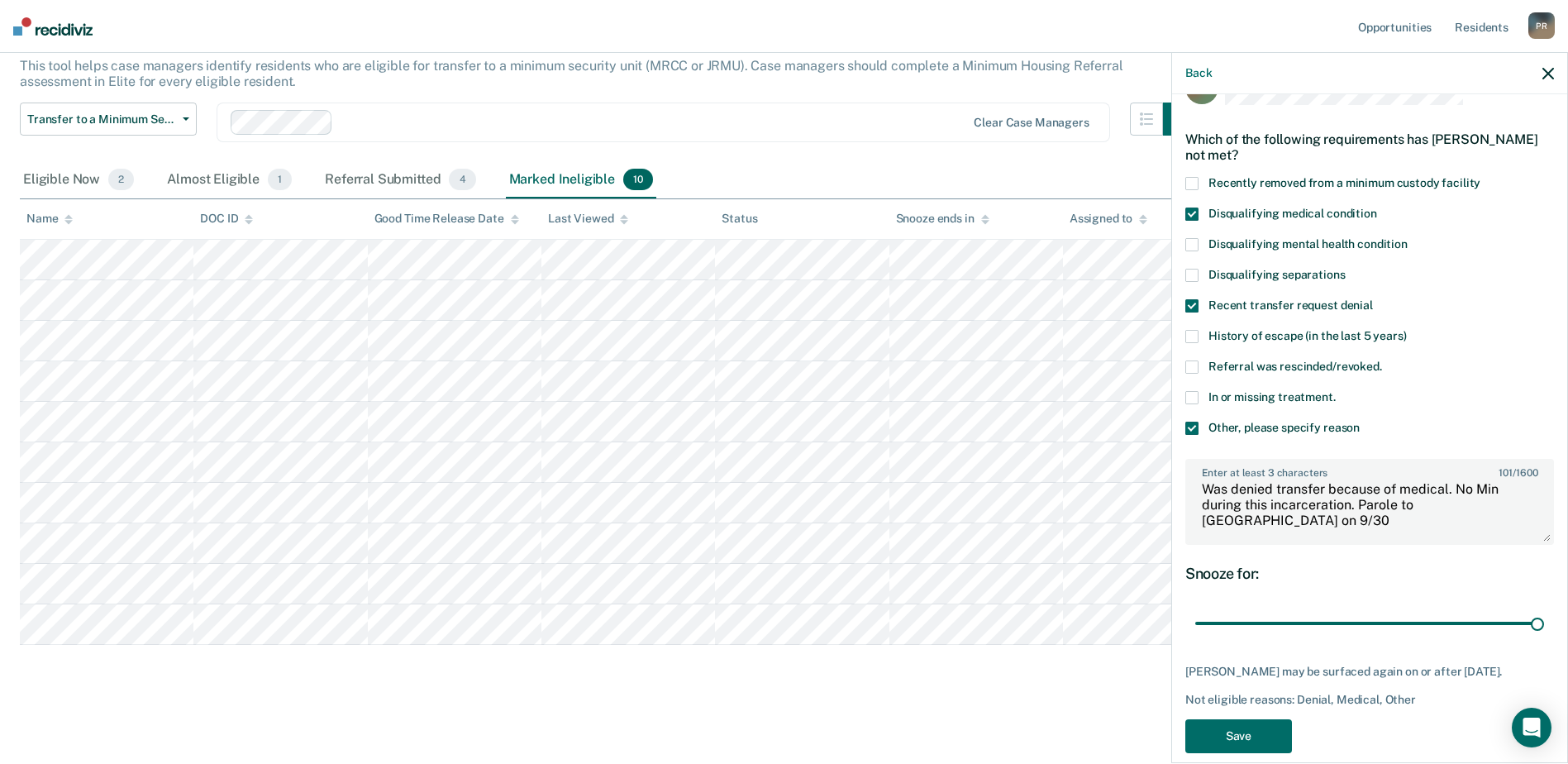
scroll to position [65, 0]
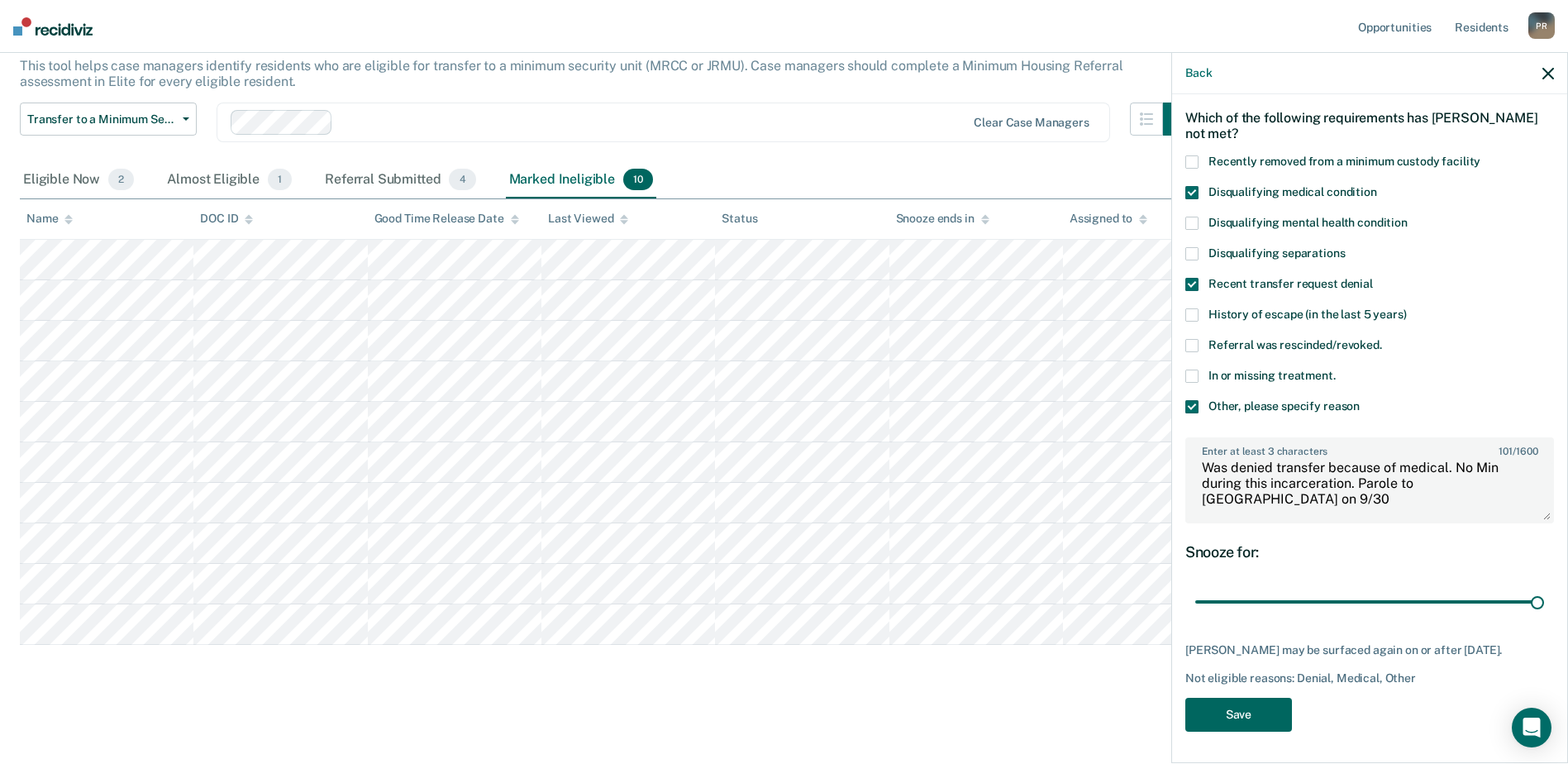
click at [1250, 715] on button "Save" at bounding box center [1239, 715] width 107 height 34
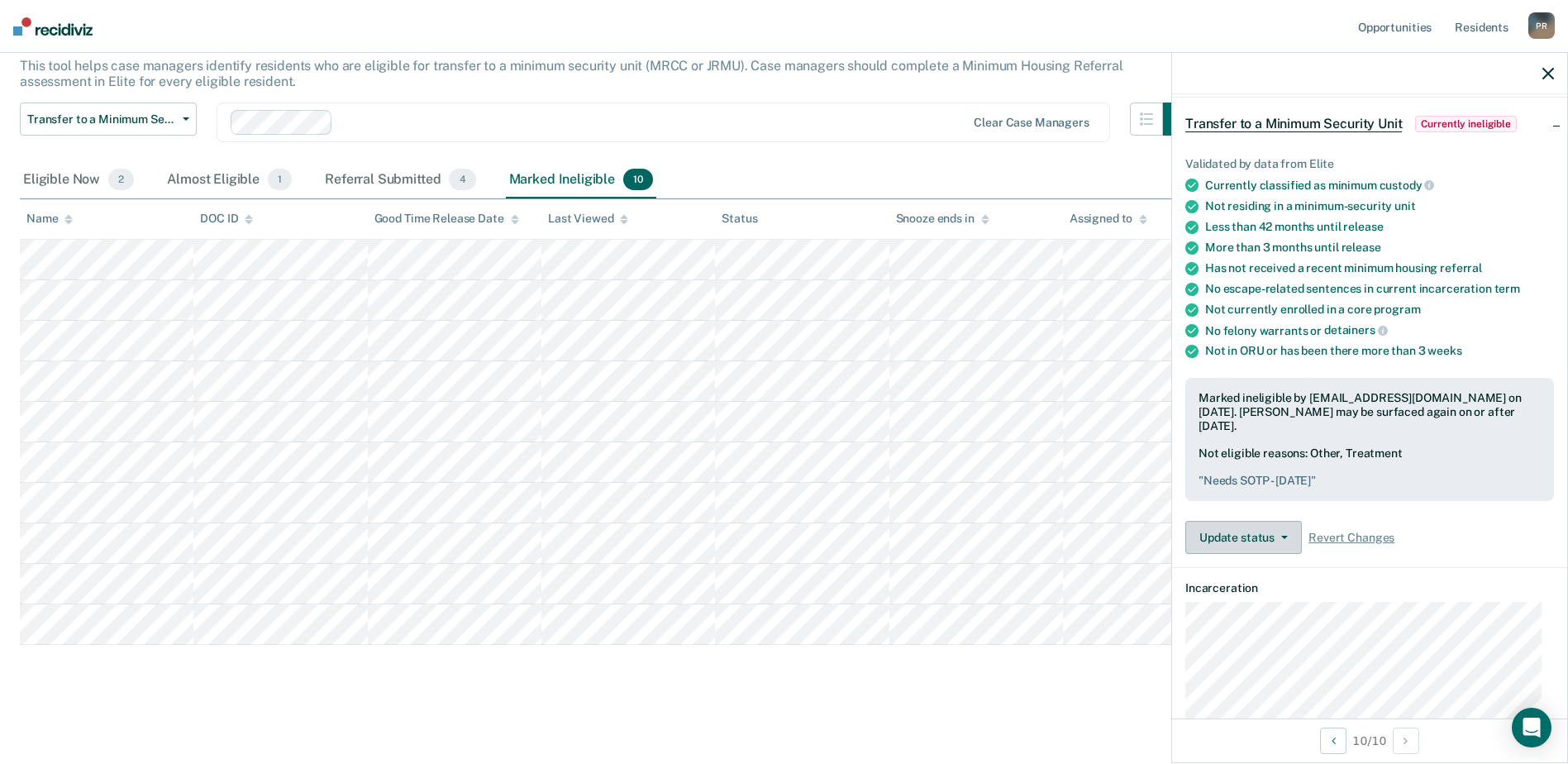
click at [1285, 536] on icon "button" at bounding box center [1283, 538] width 6 height 4
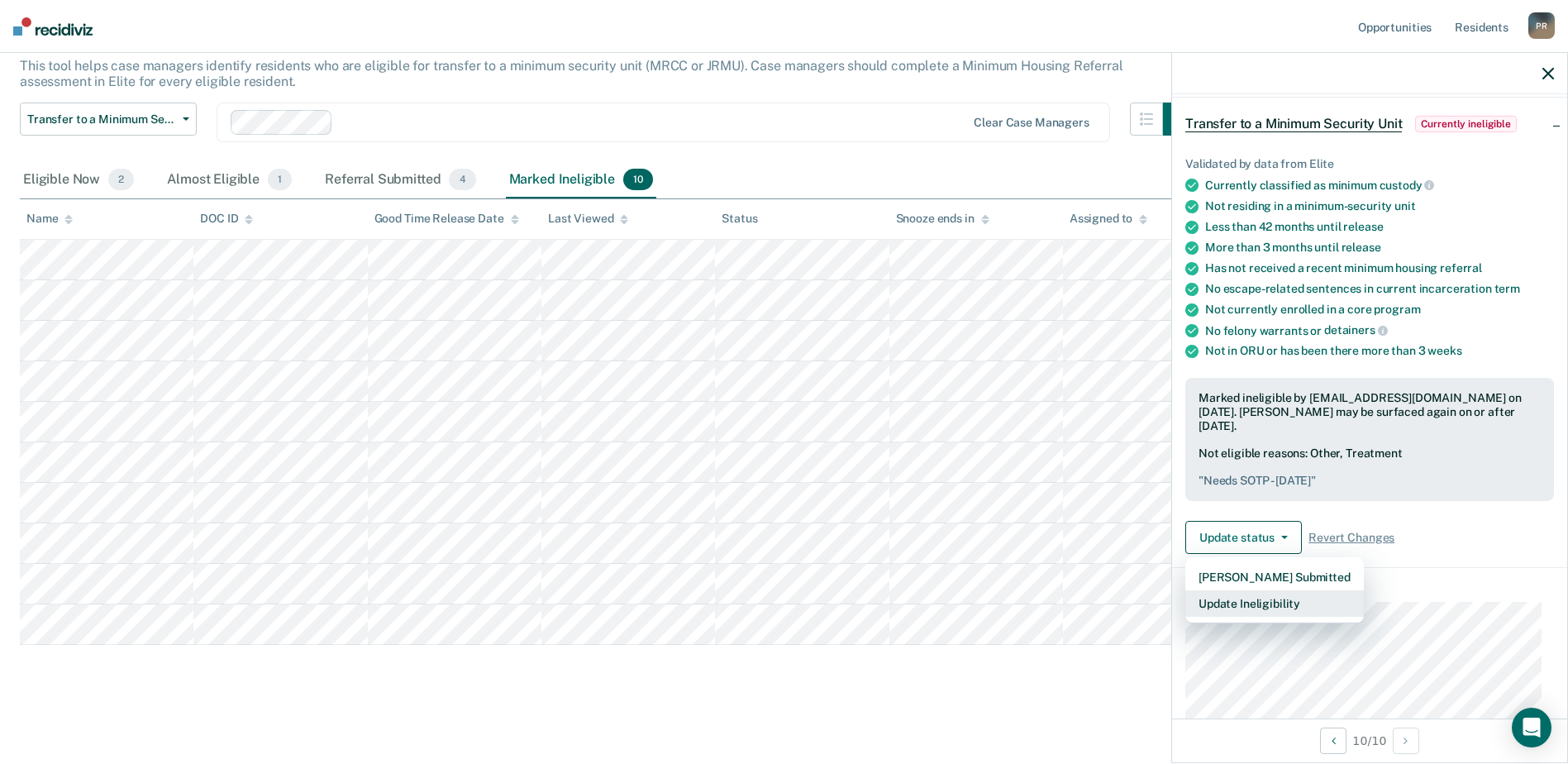
click at [1243, 610] on button "Update Ineligibility" at bounding box center [1274, 604] width 179 height 27
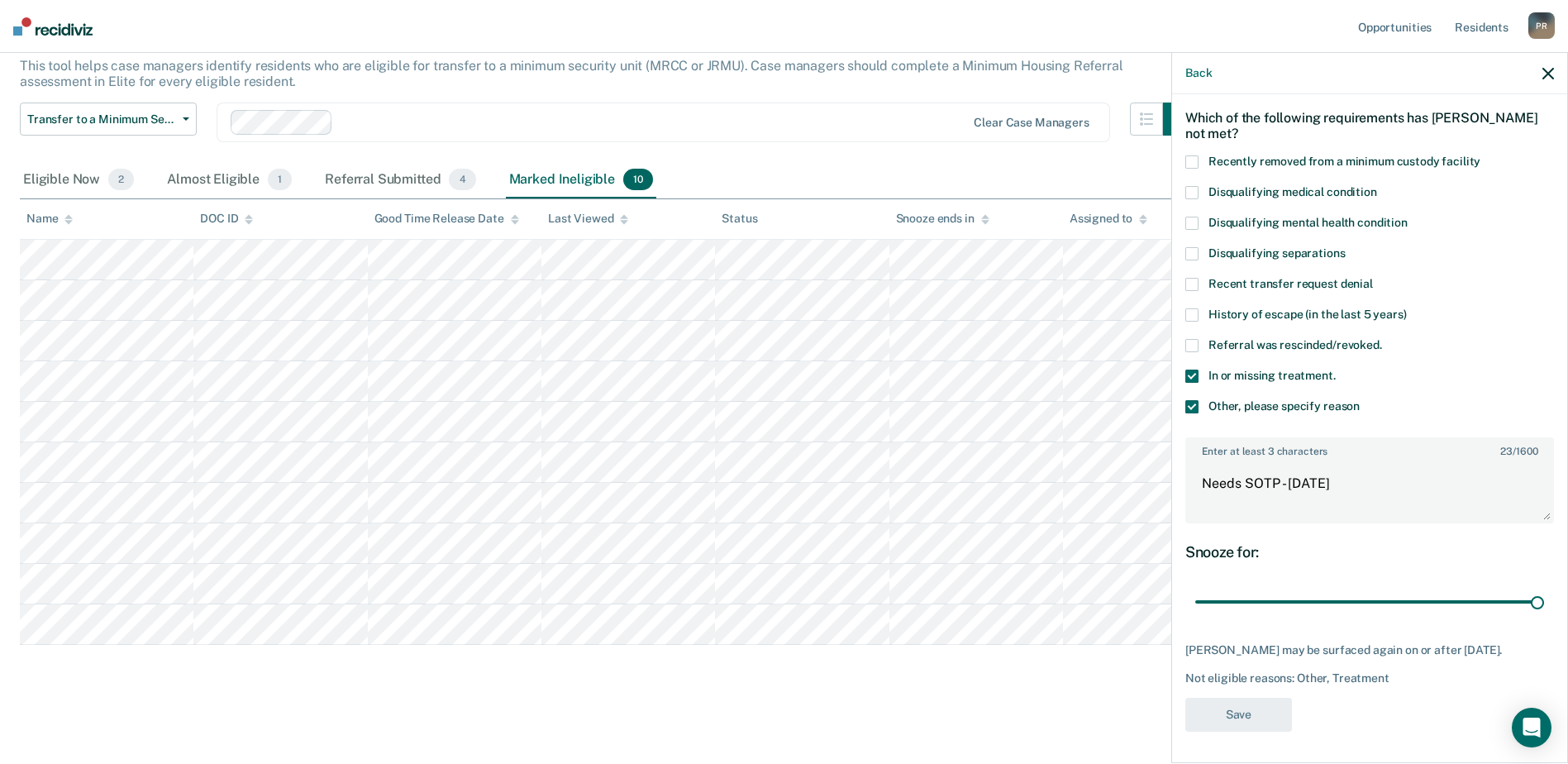
click at [1185, 412] on label "Other, please specify reason" at bounding box center [1370, 409] width 368 height 18
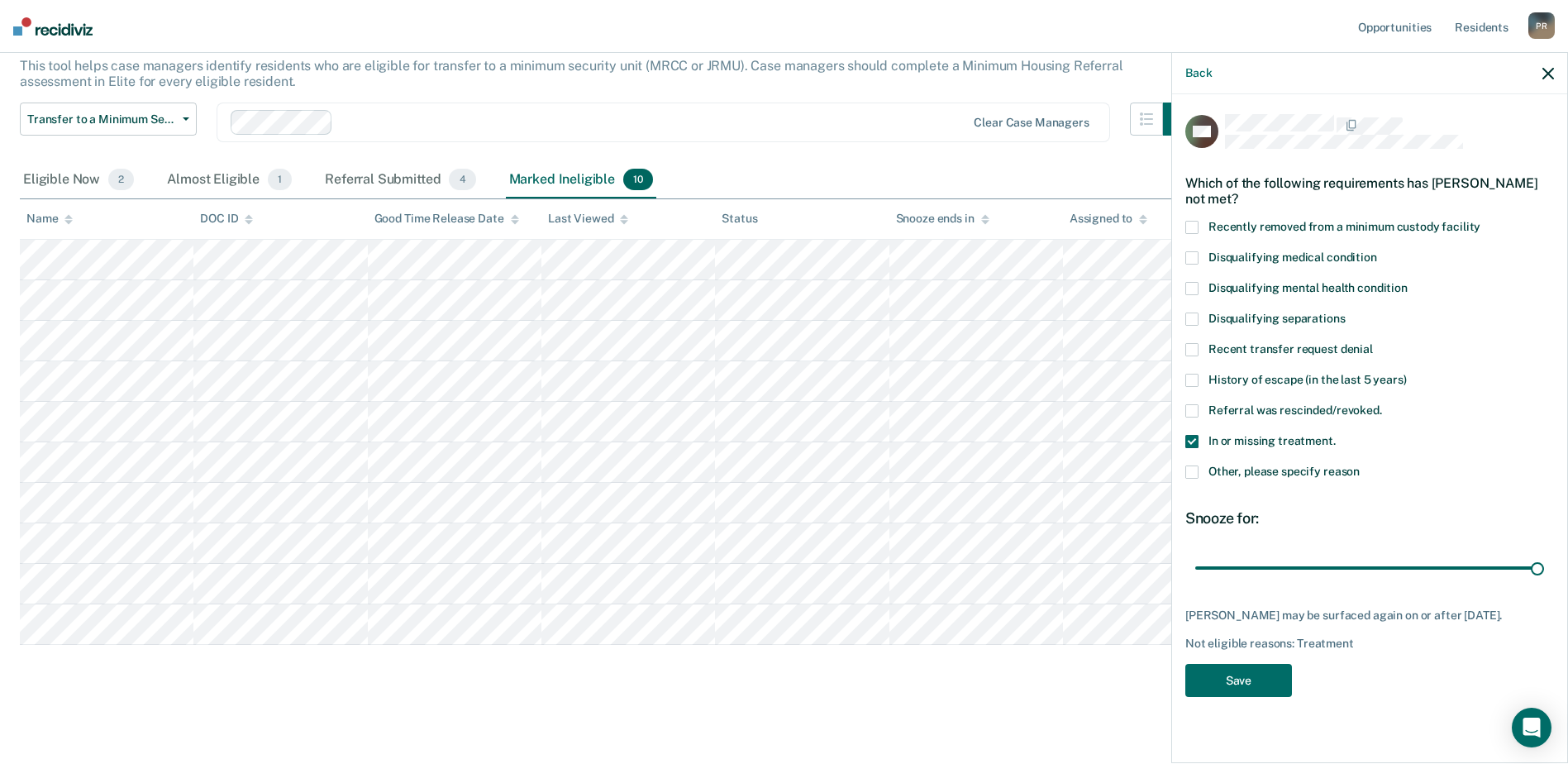
click at [1190, 436] on span at bounding box center [1192, 441] width 13 height 13
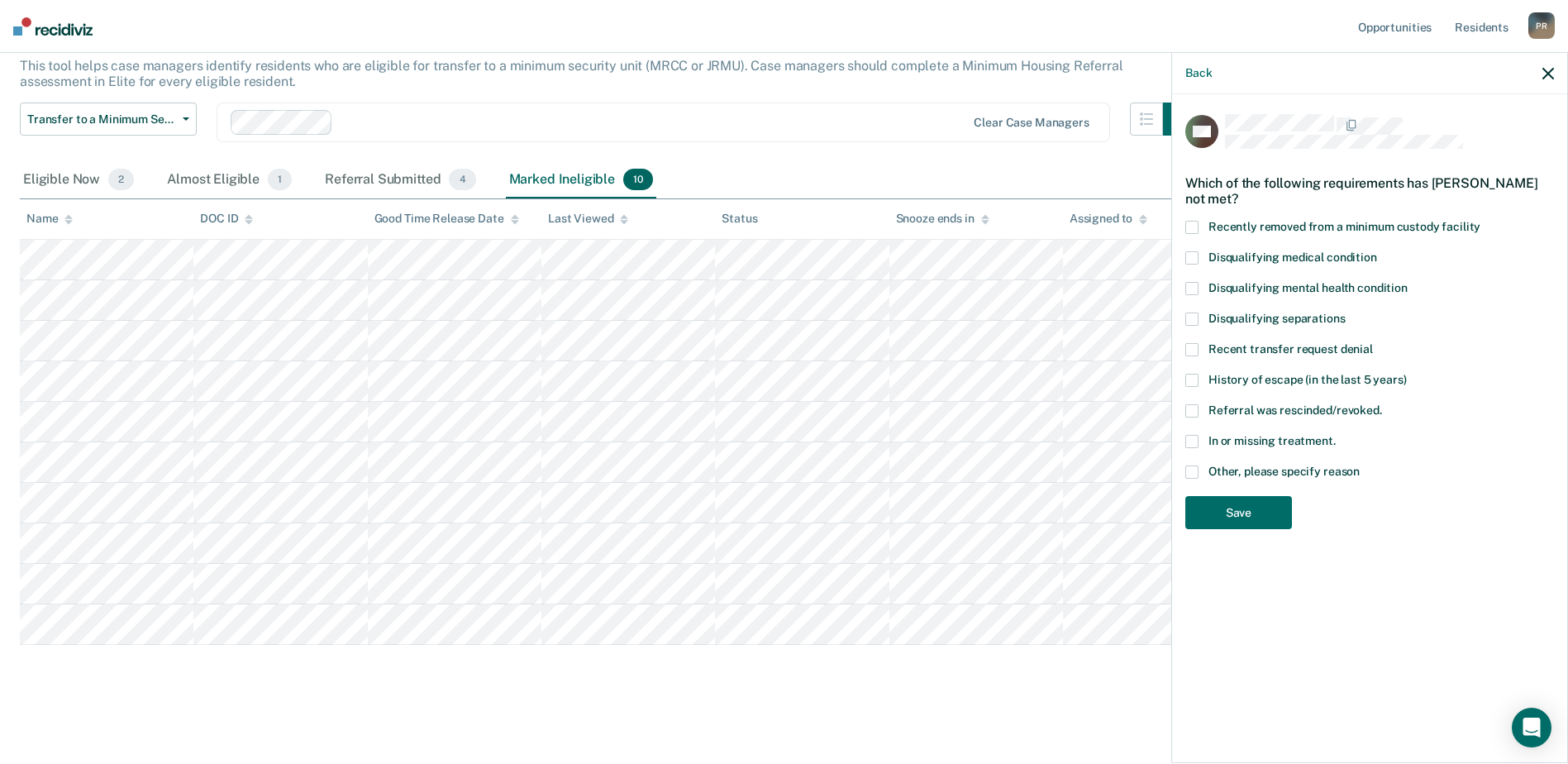
click at [1193, 439] on span at bounding box center [1192, 441] width 13 height 13
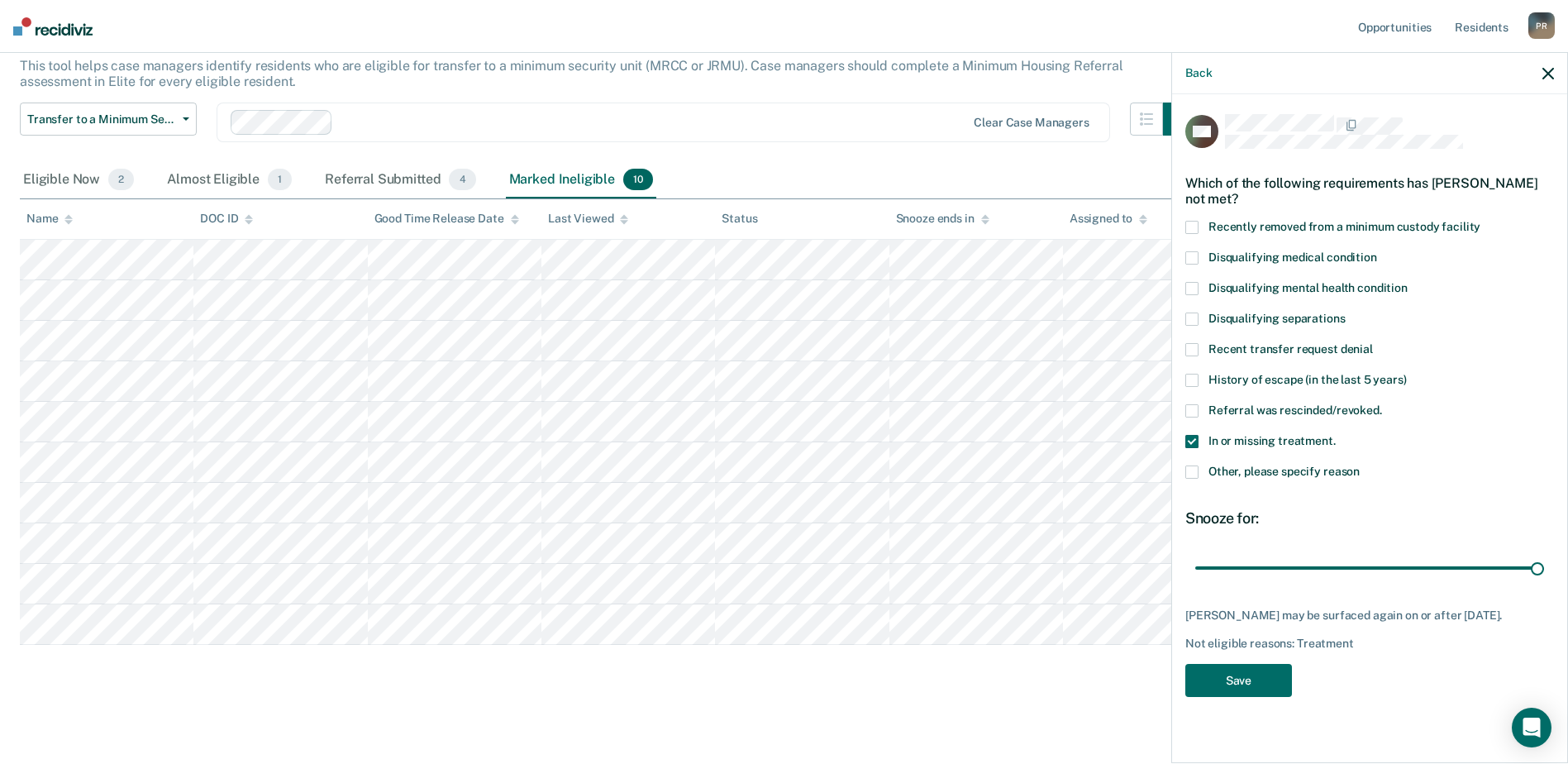
click at [1189, 469] on span at bounding box center [1192, 472] width 13 height 13
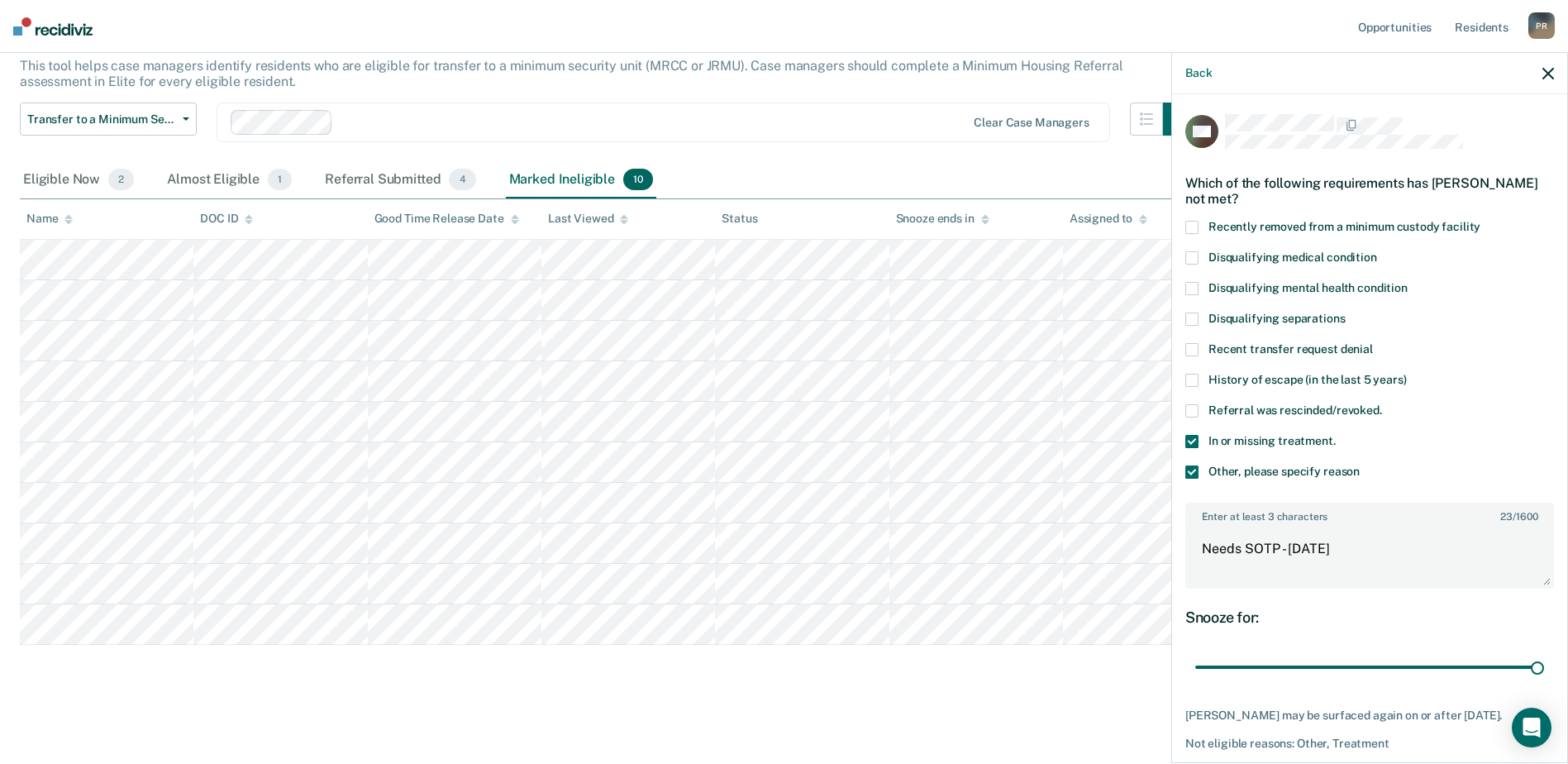
scroll to position [79, 0]
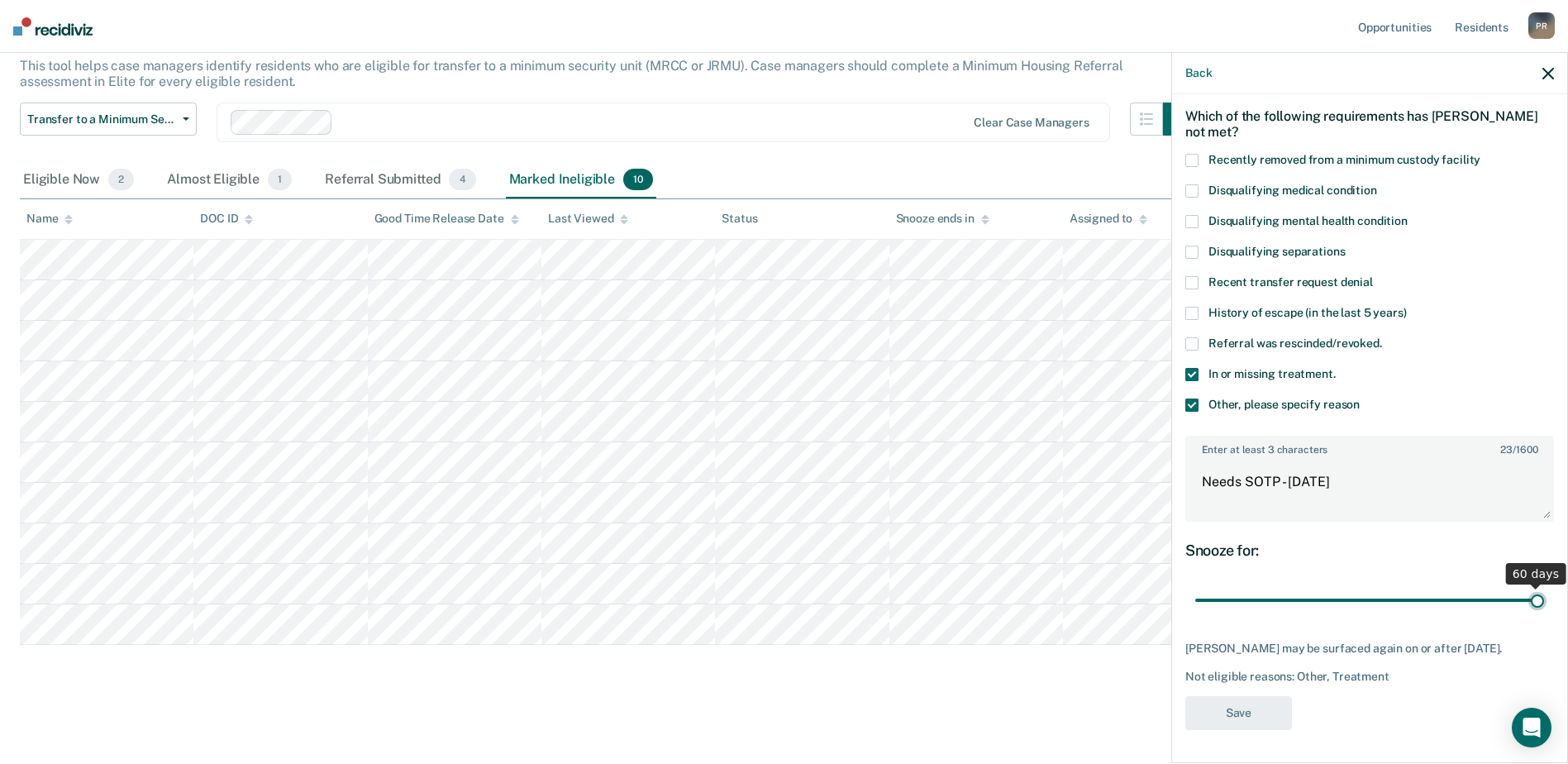
click at [1544, 587] on input "range" at bounding box center [1370, 600] width 349 height 29
click at [1535, 67] on div "Back" at bounding box center [1370, 73] width 395 height 41
click at [1545, 72] on icon "button" at bounding box center [1548, 73] width 12 height 12
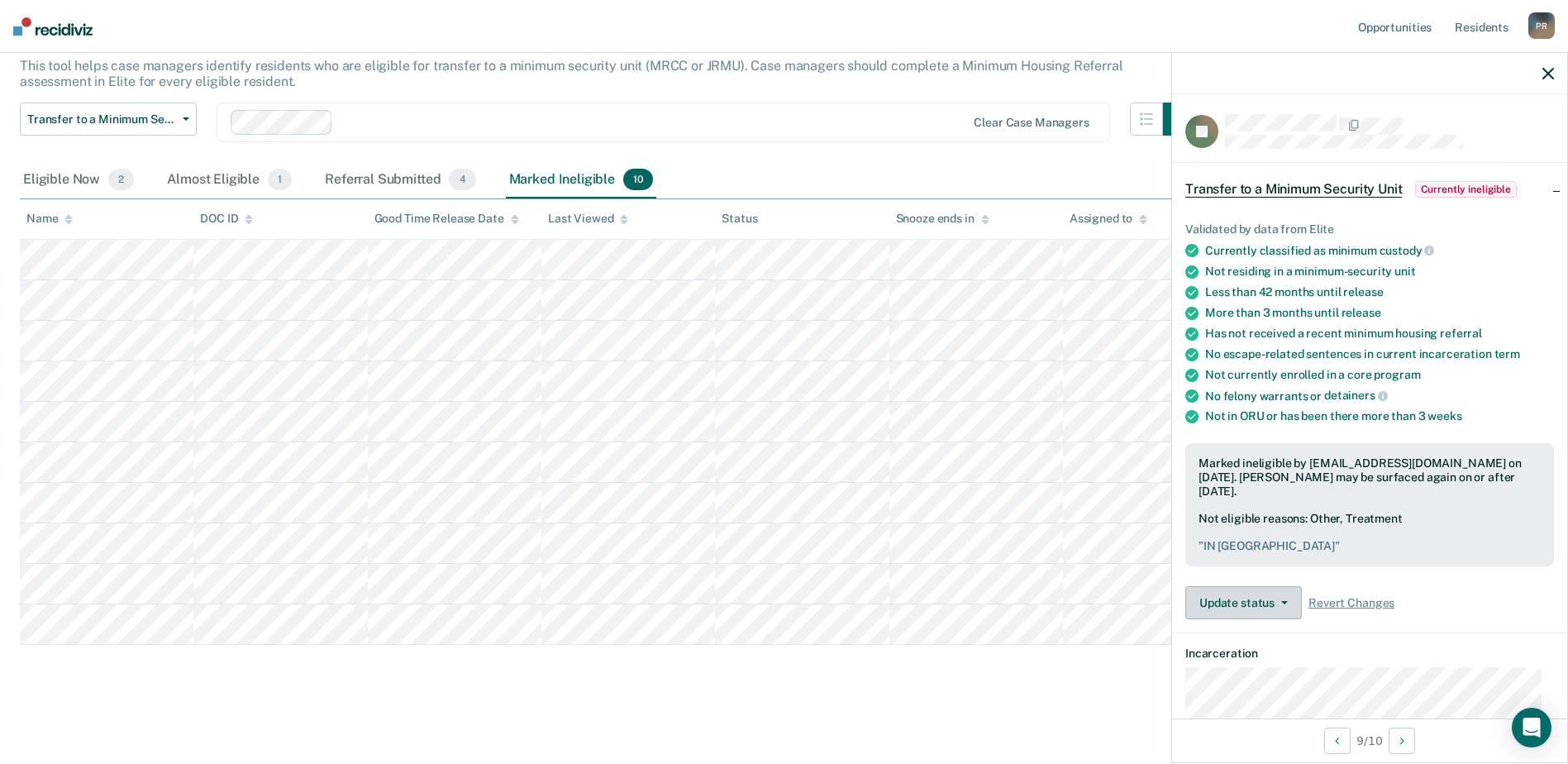
click at [1289, 586] on button "Update status" at bounding box center [1243, 602] width 117 height 33
click at [1479, 566] on div "Validated by data from Elite Currently classified as minimum custody Not residi…" at bounding box center [1370, 414] width 395 height 436
click at [72, 175] on div "Eligible Now 2" at bounding box center [78, 180] width 117 height 37
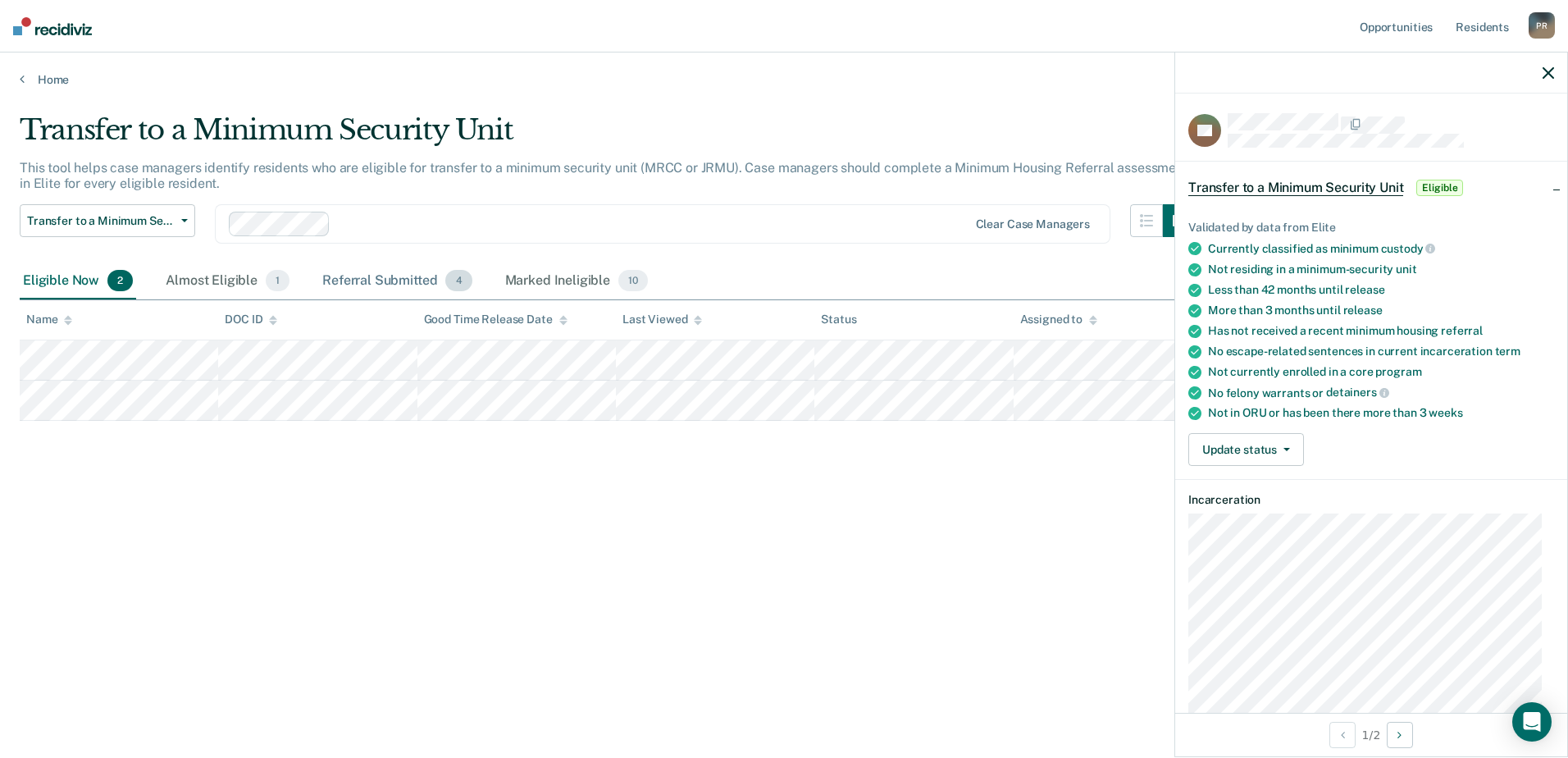
click at [375, 284] on div "Referral Submitted 4" at bounding box center [397, 281] width 155 height 36
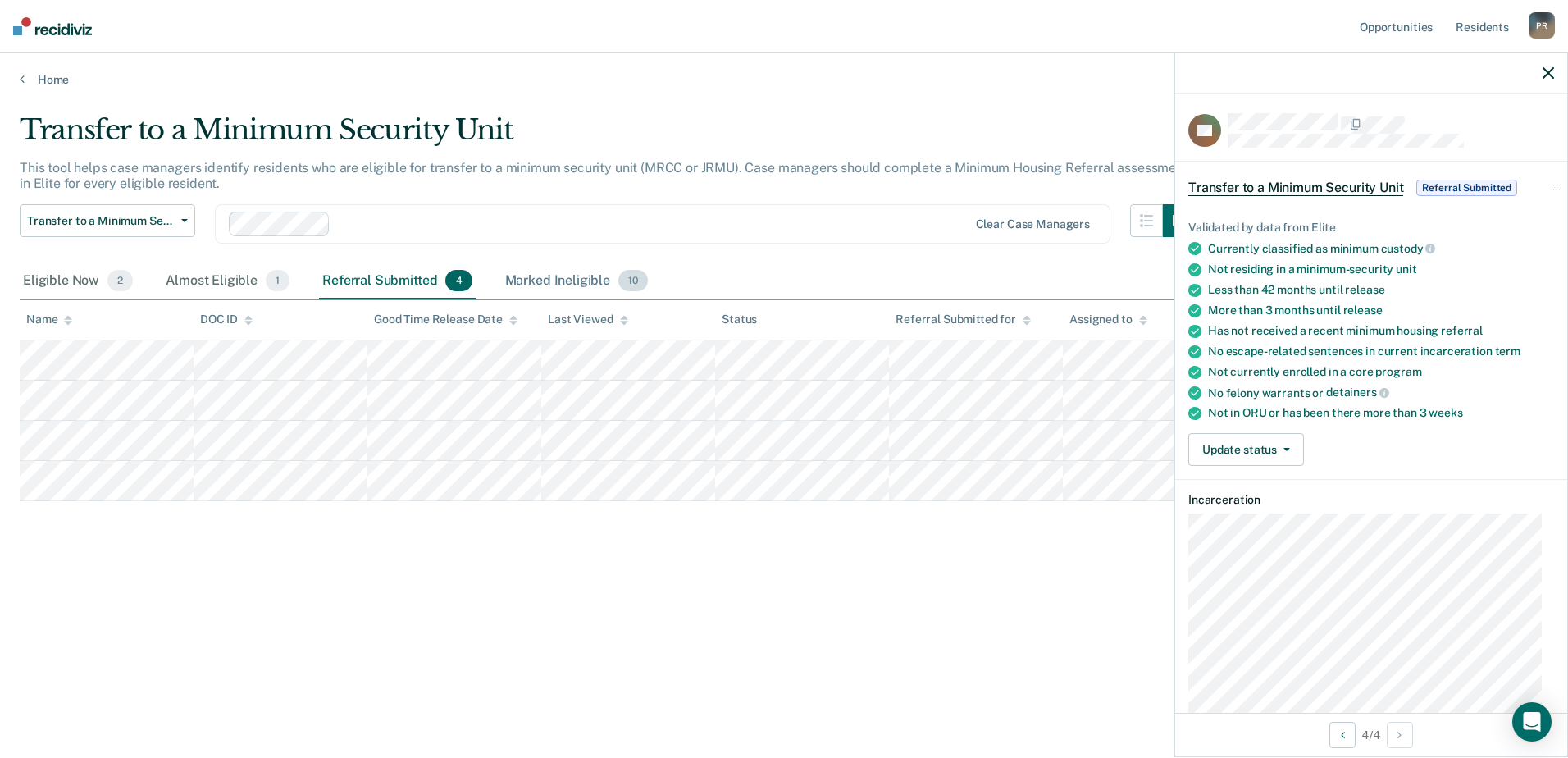
click at [546, 277] on div "Marked Ineligible 10" at bounding box center [576, 281] width 149 height 36
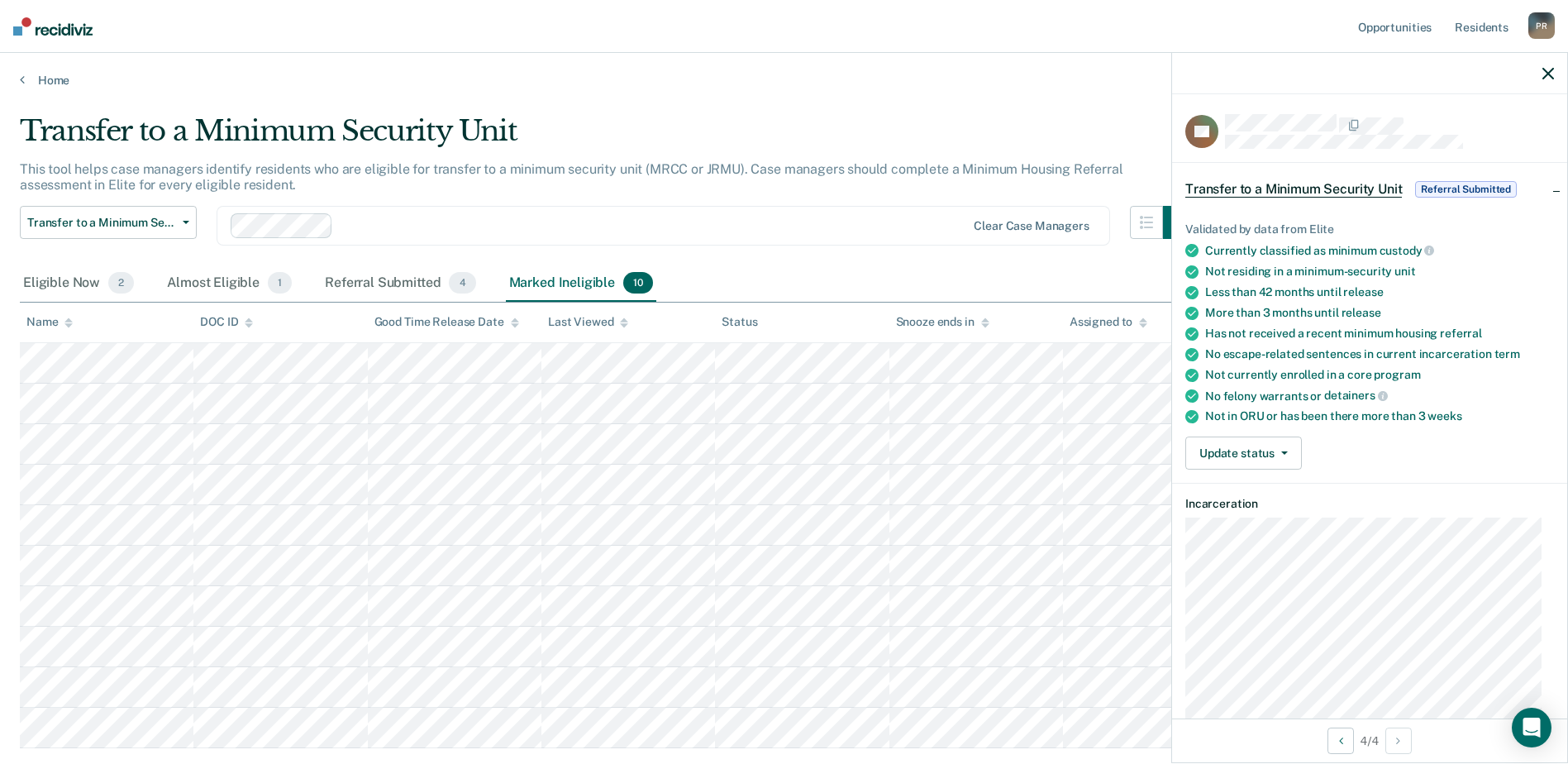
click at [1548, 71] on icon "button" at bounding box center [1548, 73] width 12 height 12
